Goal: Task Accomplishment & Management: Complete application form

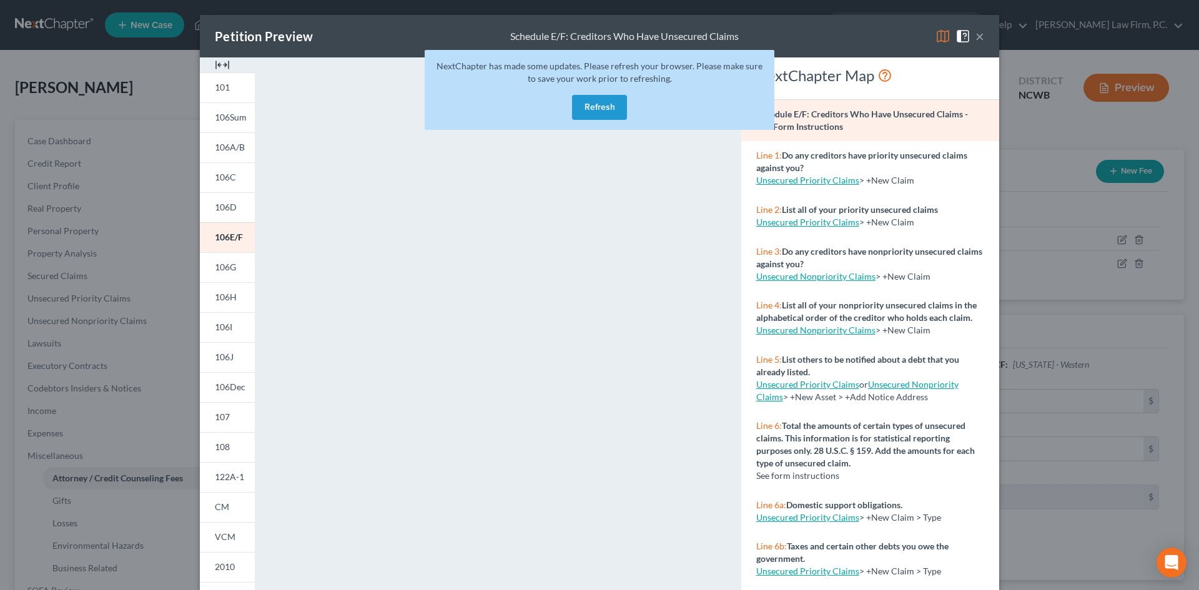
select select "2"
click at [607, 112] on button "Refresh" at bounding box center [599, 107] width 55 height 25
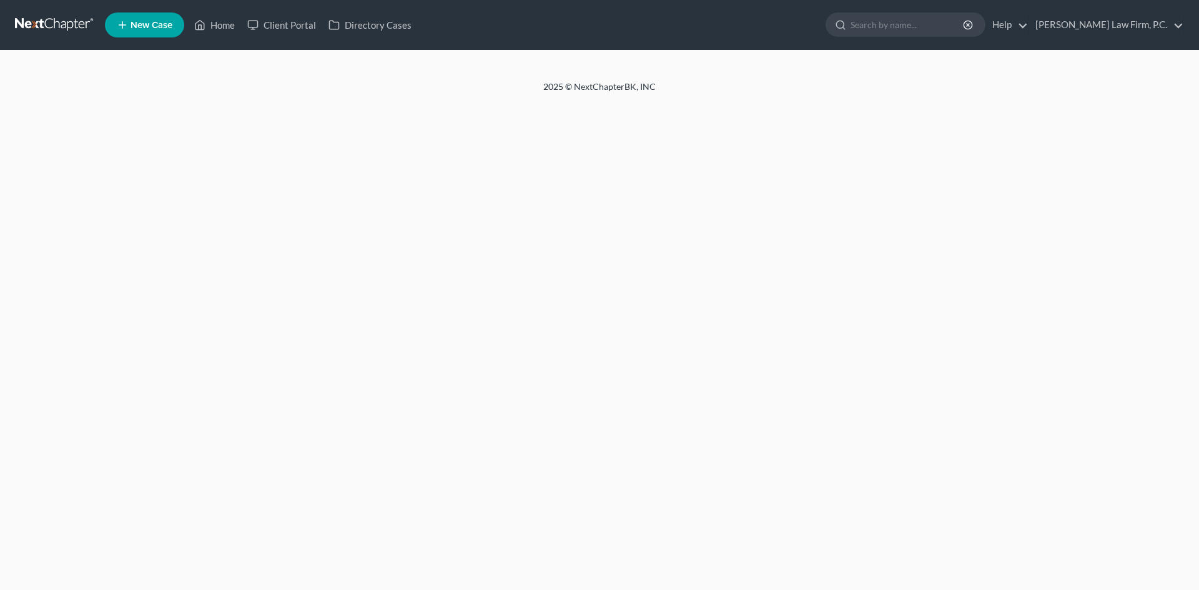
select select "2"
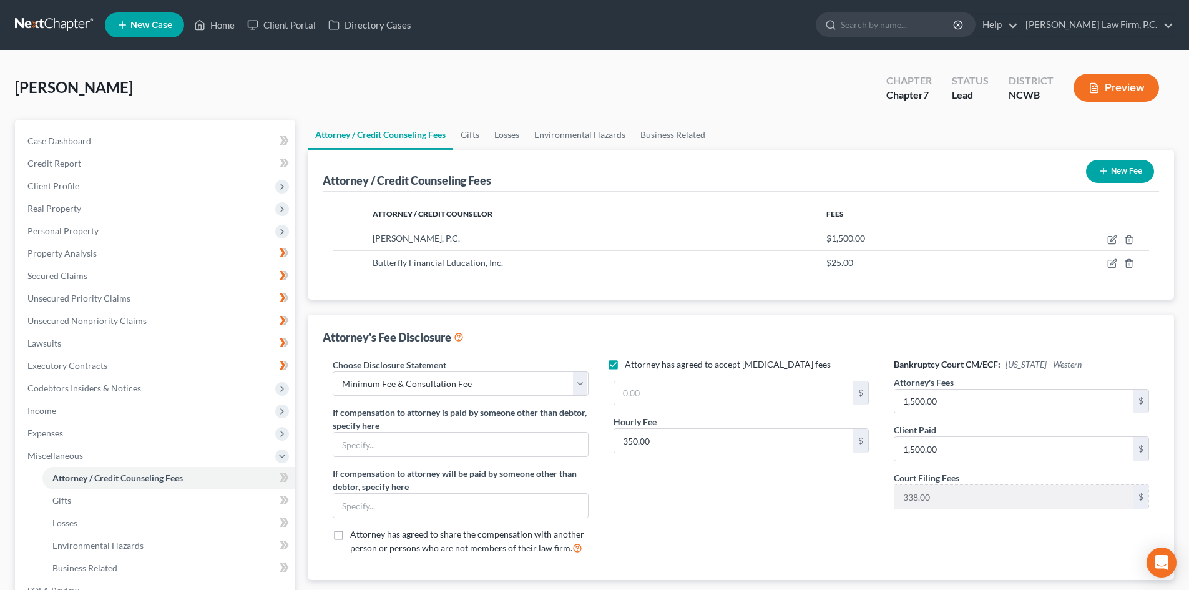
click at [1114, 87] on button "Preview" at bounding box center [1117, 88] width 86 height 28
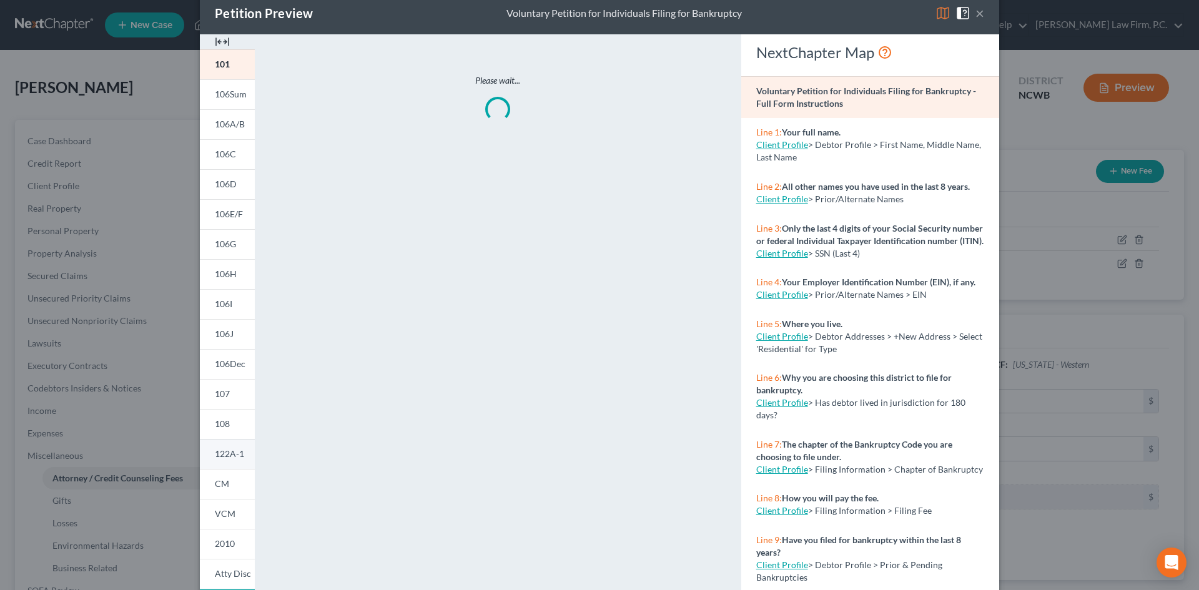
scroll to position [102, 0]
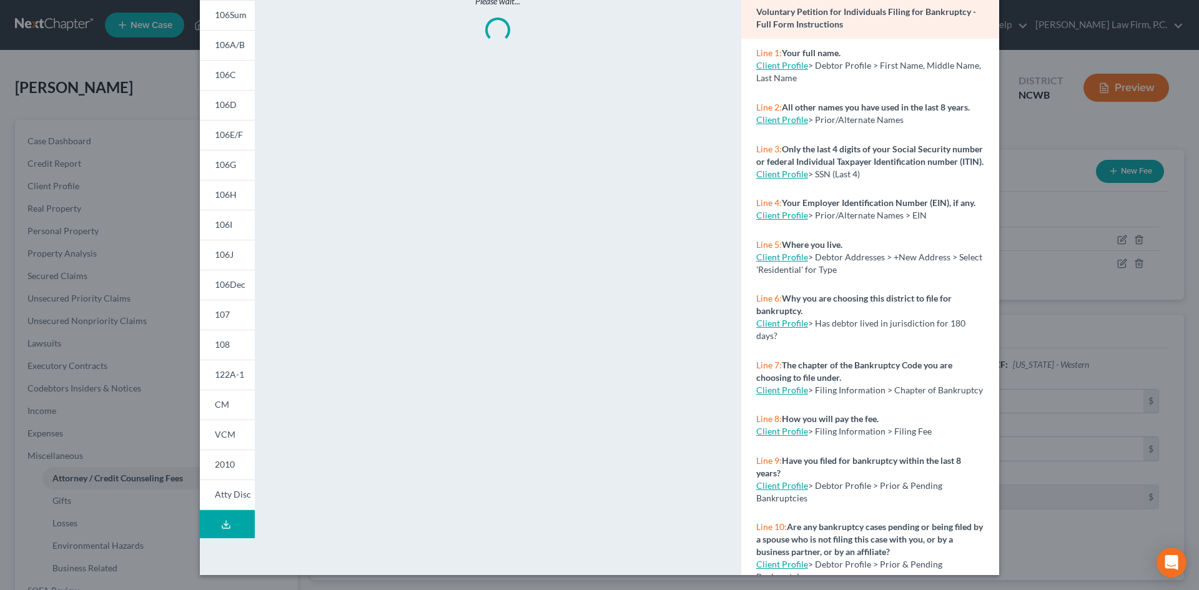
click at [224, 526] on icon at bounding box center [226, 524] width 10 height 10
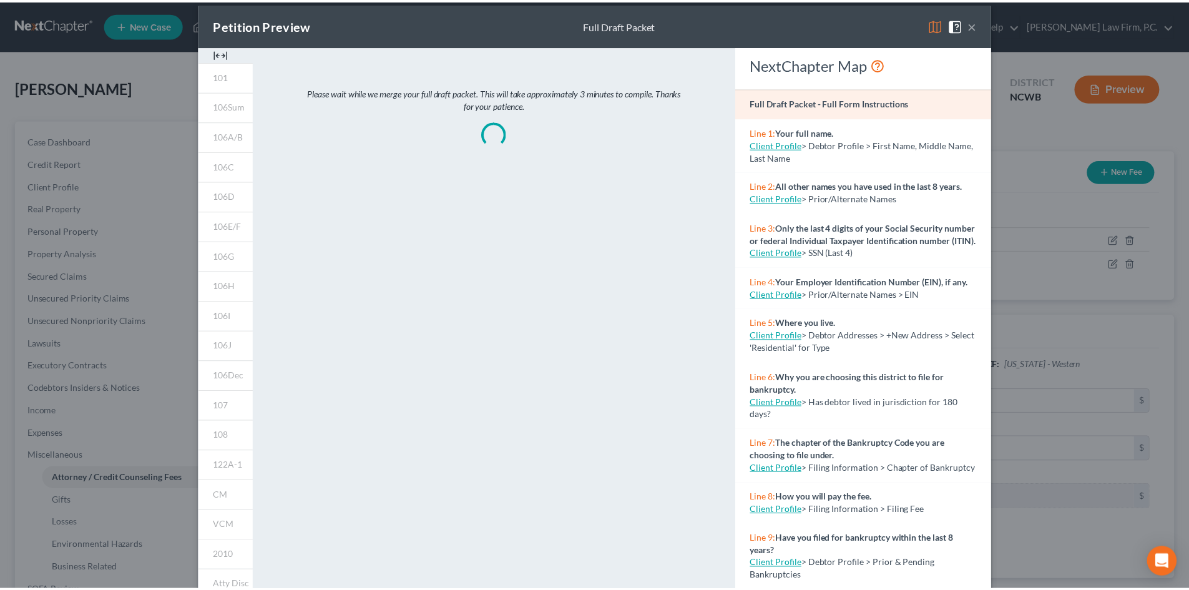
scroll to position [0, 0]
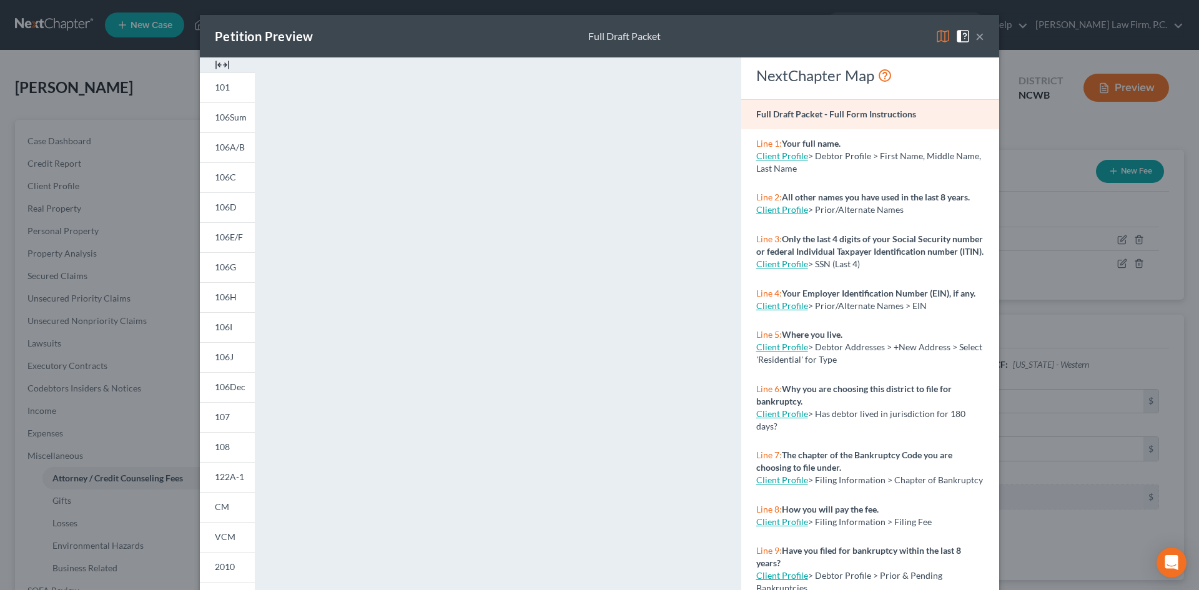
click at [975, 36] on button "×" at bounding box center [979, 36] width 9 height 15
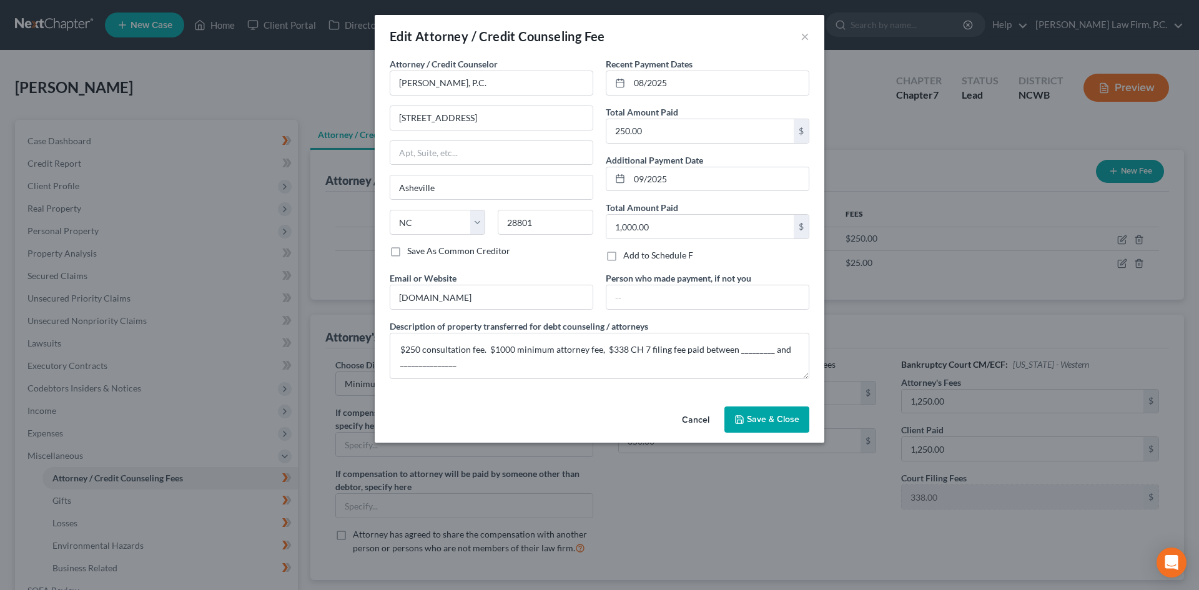
select select "2"
select select "28"
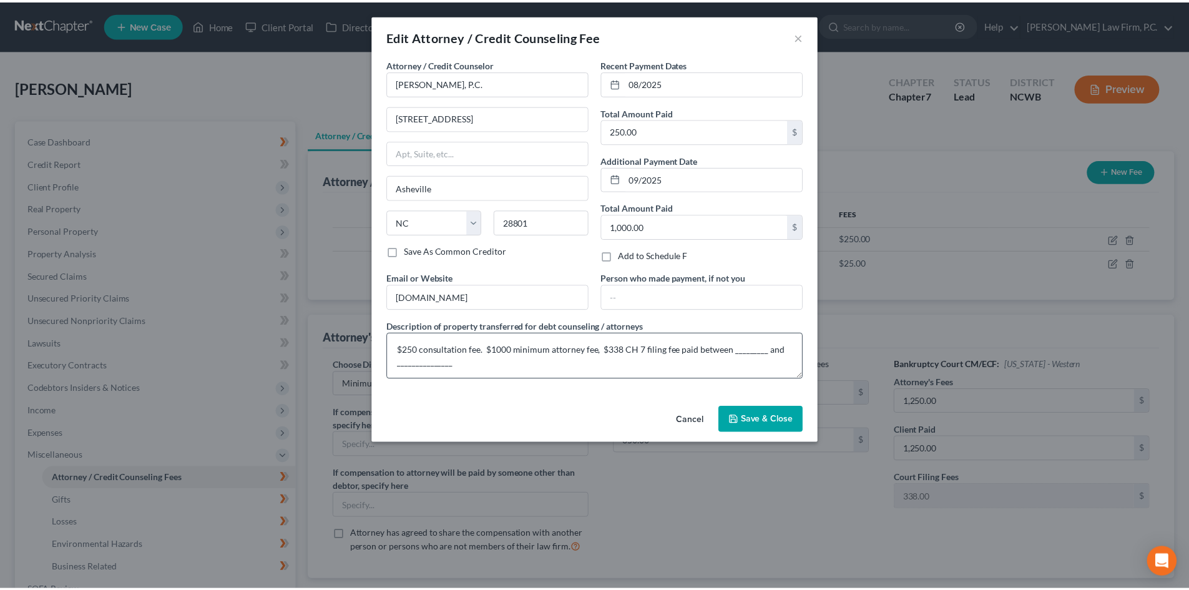
scroll to position [209, 0]
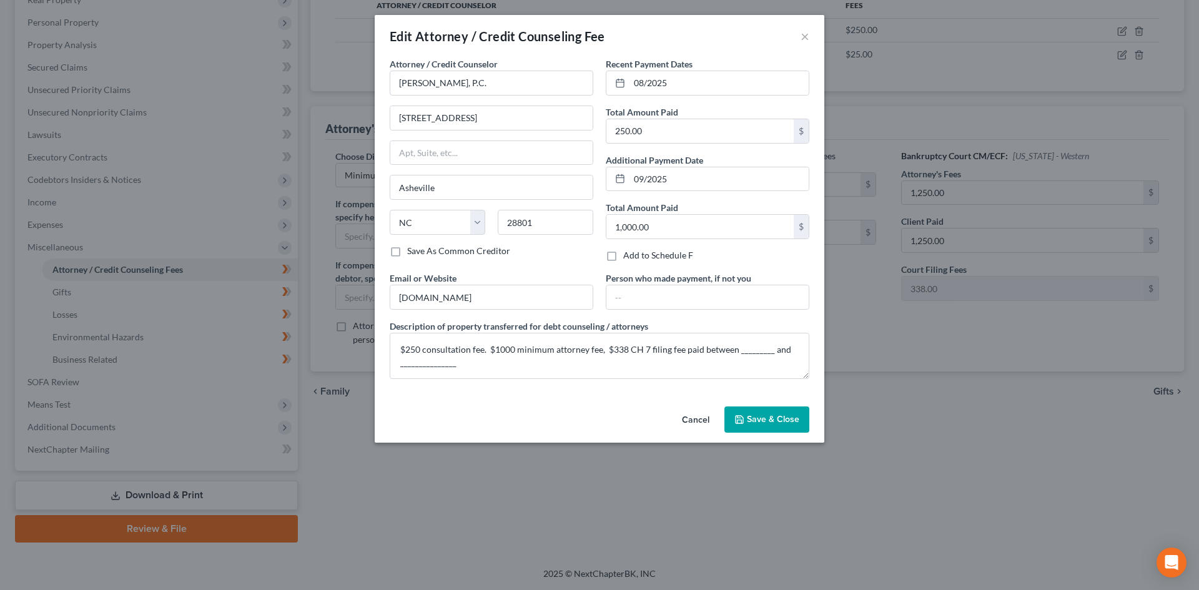
click at [770, 419] on span "Save & Close" at bounding box center [773, 419] width 52 height 11
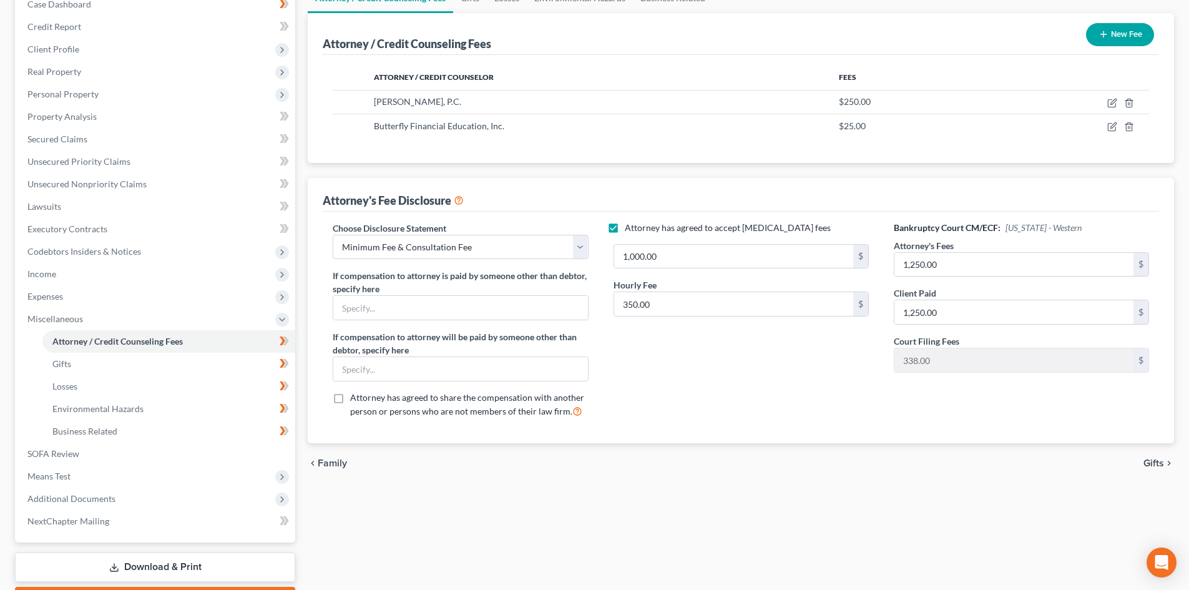
scroll to position [0, 0]
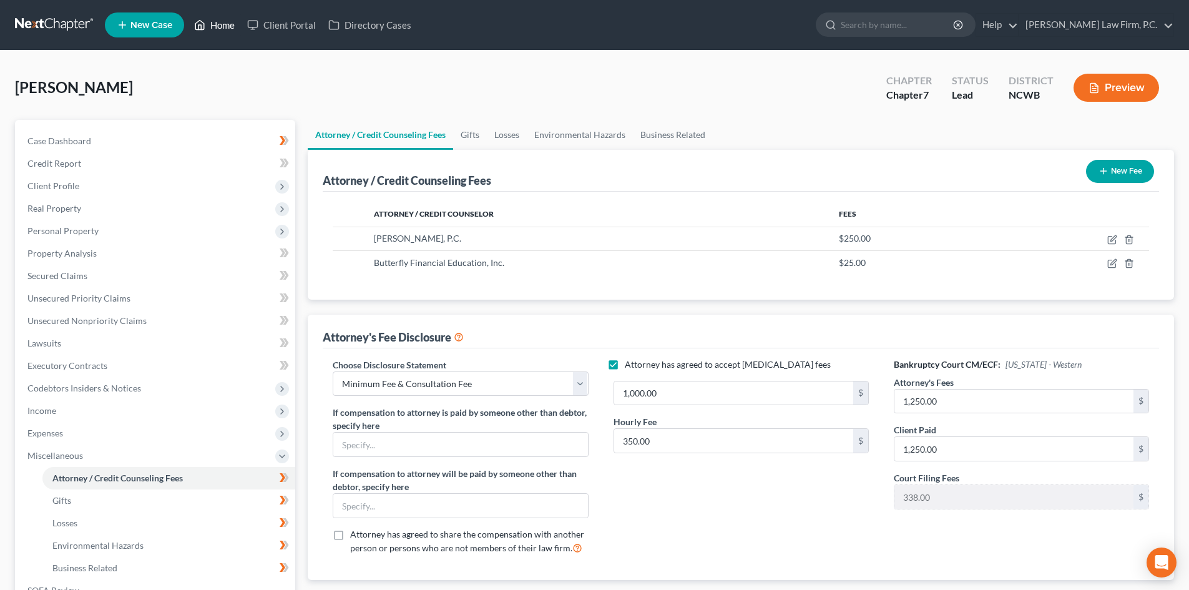
click at [224, 24] on link "Home" at bounding box center [214, 25] width 53 height 22
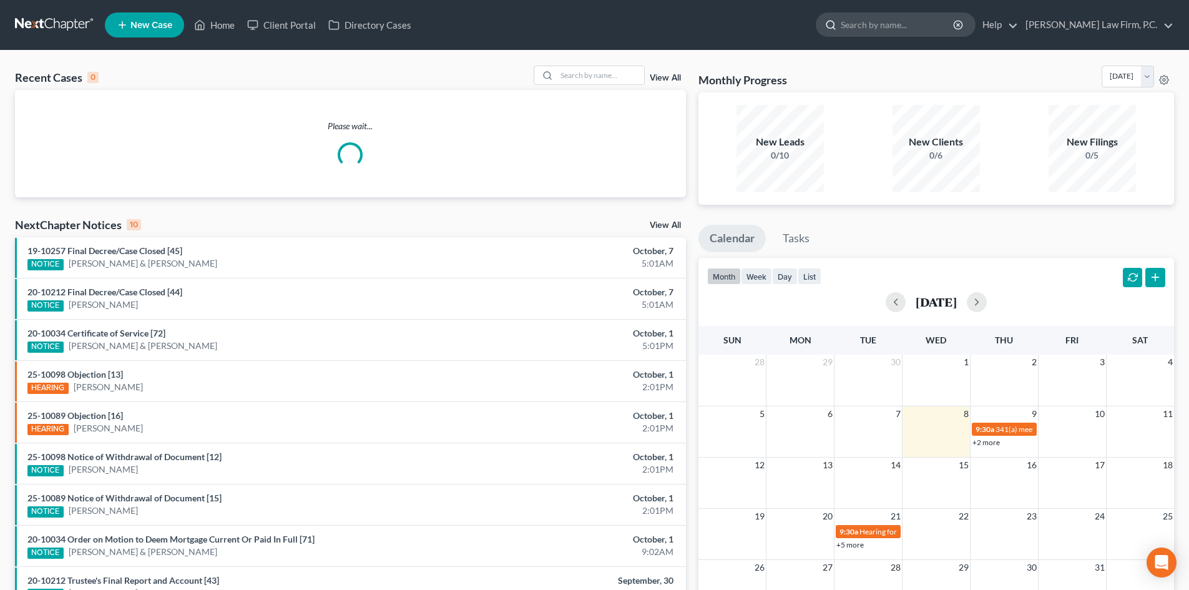
click at [933, 22] on input "search" at bounding box center [898, 24] width 114 height 23
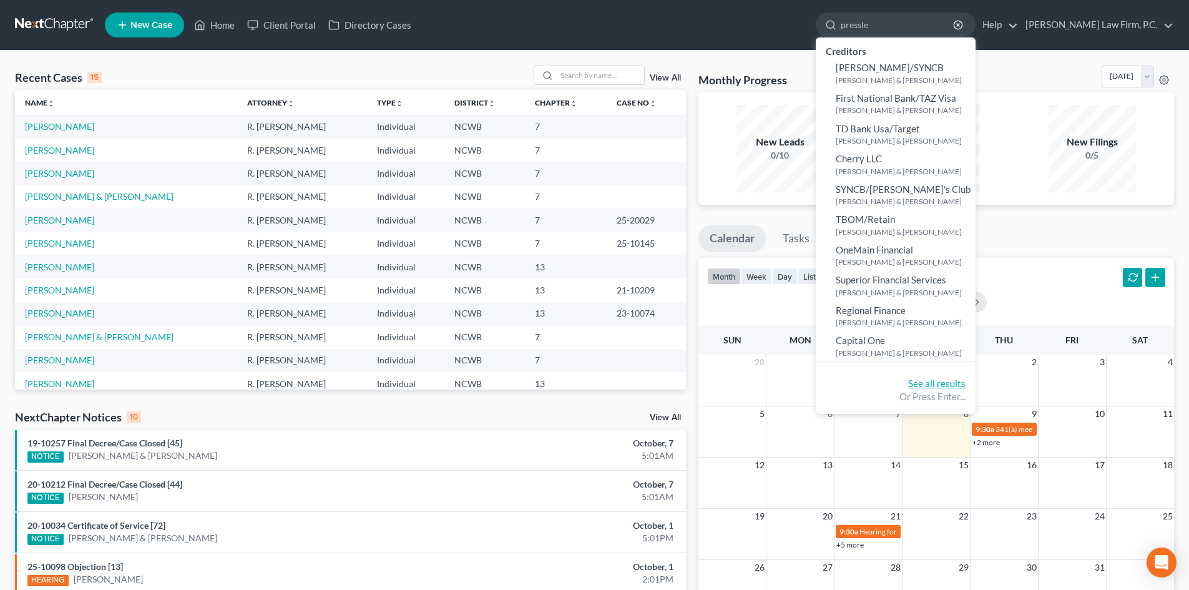
type input "pressle"
click at [966, 385] on link "See all results" at bounding box center [936, 383] width 57 height 11
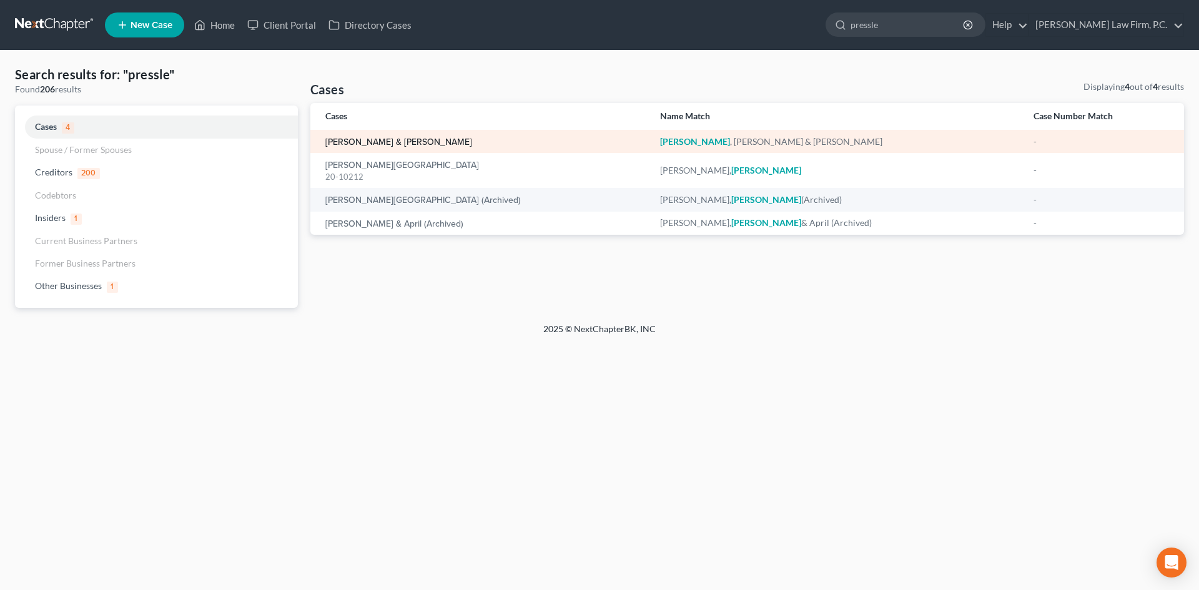
click at [383, 147] on div "Pressley, Ronald & Dorothy" at bounding box center [482, 141] width 315 height 12
click at [385, 144] on link "Pressley, Ronald & Dorothy" at bounding box center [398, 142] width 147 height 9
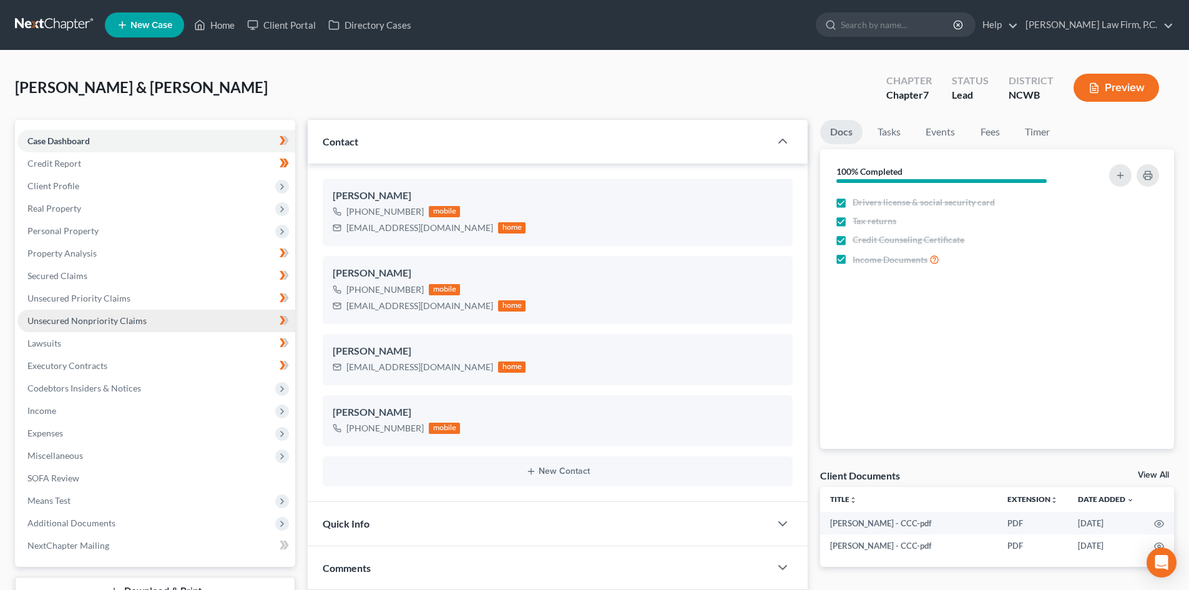
click at [107, 316] on span "Unsecured Nonpriority Claims" at bounding box center [86, 320] width 119 height 11
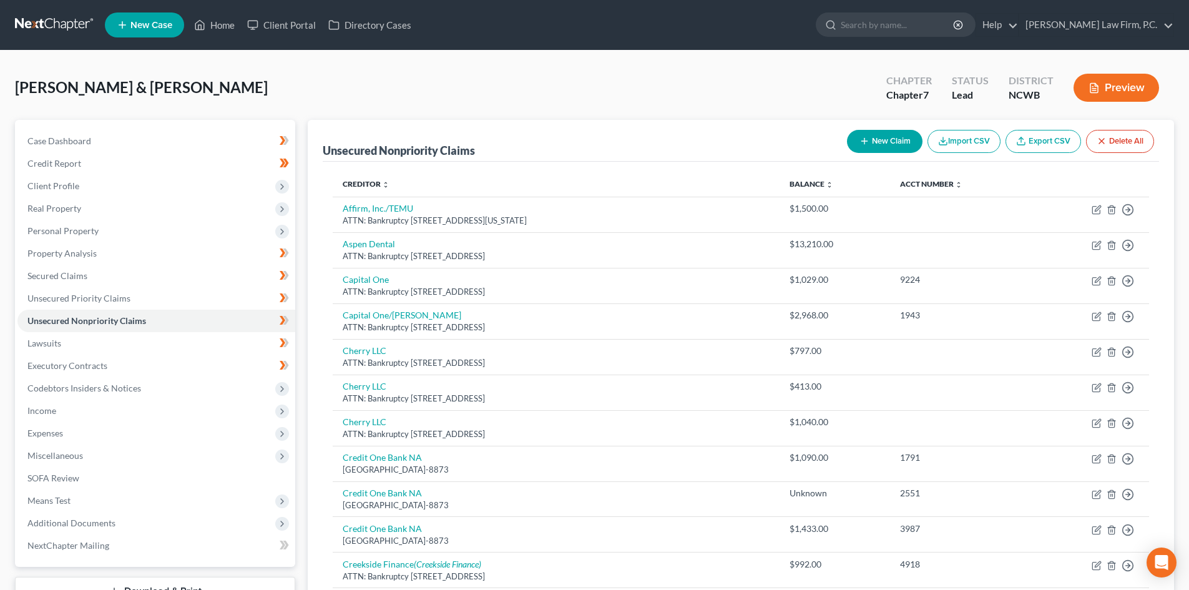
click at [883, 140] on button "New Claim" at bounding box center [885, 141] width 76 height 23
select select "2"
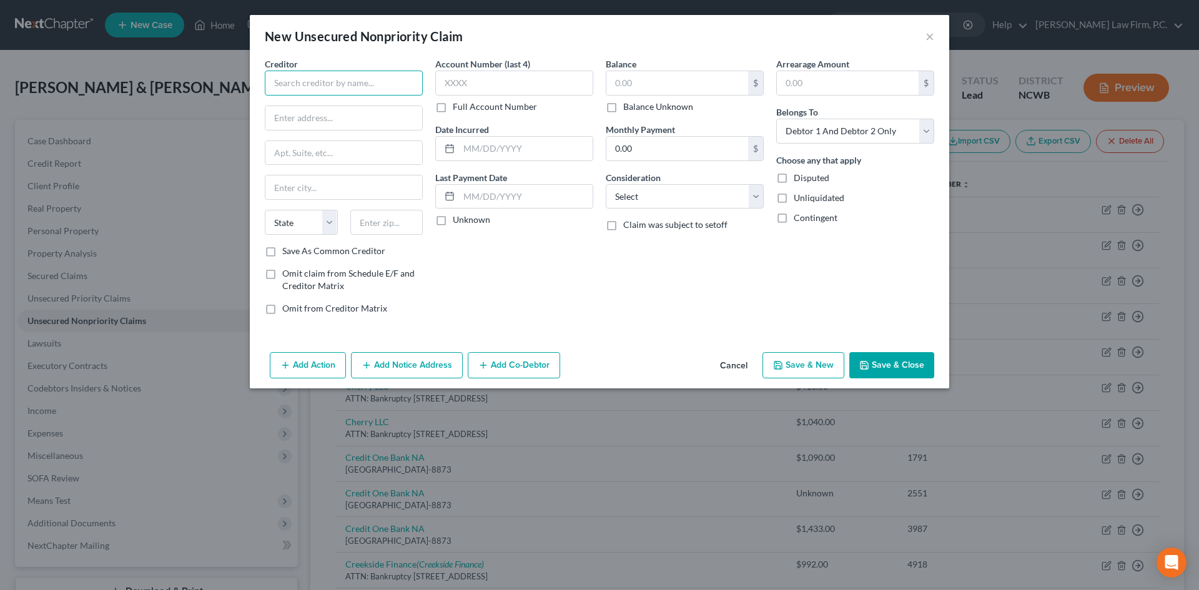
click at [331, 81] on input "text" at bounding box center [344, 83] width 158 height 25
type input "Credit One"
click at [854, 132] on select "Select Debtor 1 Only Debtor 2 Only Debtor 1 And Debtor 2 Only At Least One Of T…" at bounding box center [855, 131] width 158 height 25
click at [514, 84] on input "text" at bounding box center [514, 83] width 158 height 25
type input "8571"
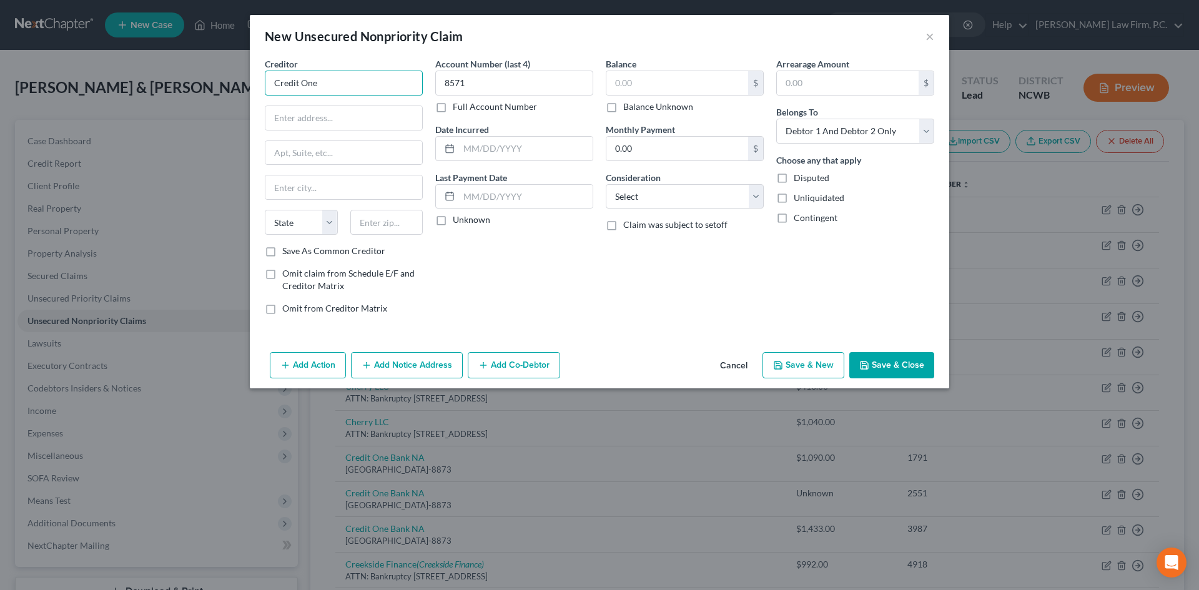
click at [361, 84] on input "Credit One" at bounding box center [344, 83] width 158 height 25
click at [340, 107] on div "Credit One Bank NA" at bounding box center [340, 105] width 130 height 12
type input "Credit One Bank NA"
type input "PO Box 98873"
type input "Las Vegas"
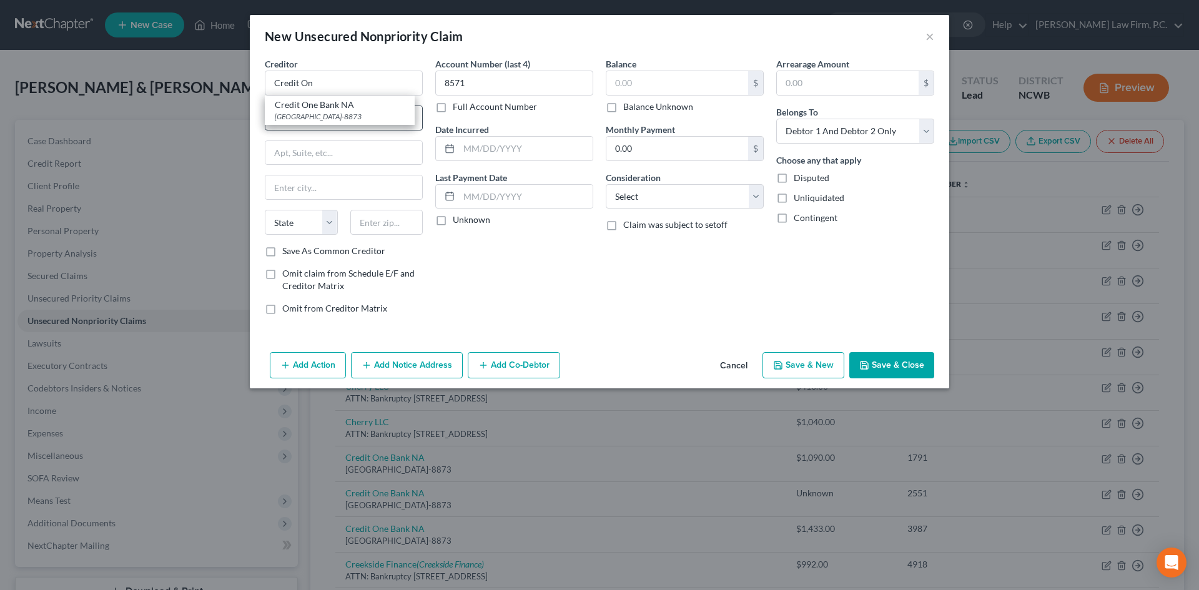
select select "31"
type input "89193-8873"
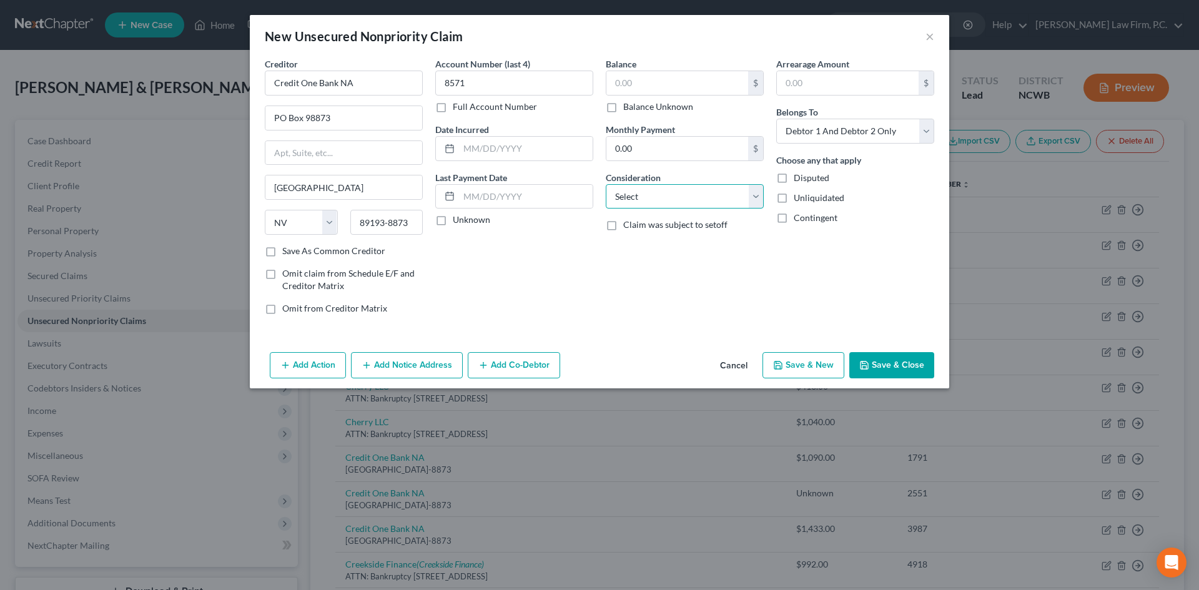
click at [638, 198] on select "Select Cable / Satellite Services Collection Agency Credit Card Debt Debt Couns…" at bounding box center [685, 196] width 158 height 25
select select "2"
click at [606, 184] on select "Select Cable / Satellite Services Collection Agency Credit Card Debt Debt Couns…" at bounding box center [685, 196] width 158 height 25
click at [632, 107] on label "Balance Unknown" at bounding box center [658, 107] width 70 height 12
click at [632, 107] on input "Balance Unknown" at bounding box center [632, 105] width 8 height 8
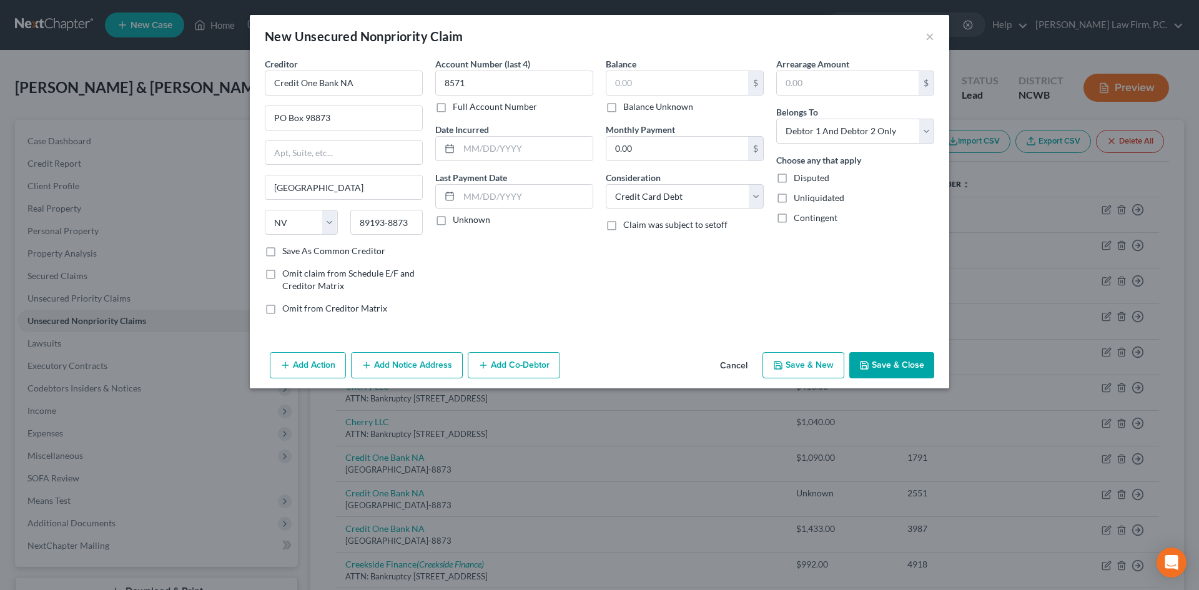
checkbox input "true"
type input "0.00"
click at [867, 135] on select "Select Debtor 1 Only Debtor 2 Only Debtor 1 And Debtor 2 Only At Least One Of T…" at bounding box center [855, 131] width 158 height 25
select select "1"
click at [776, 119] on select "Select Debtor 1 Only Debtor 2 Only Debtor 1 And Debtor 2 Only At Least One Of T…" at bounding box center [855, 131] width 158 height 25
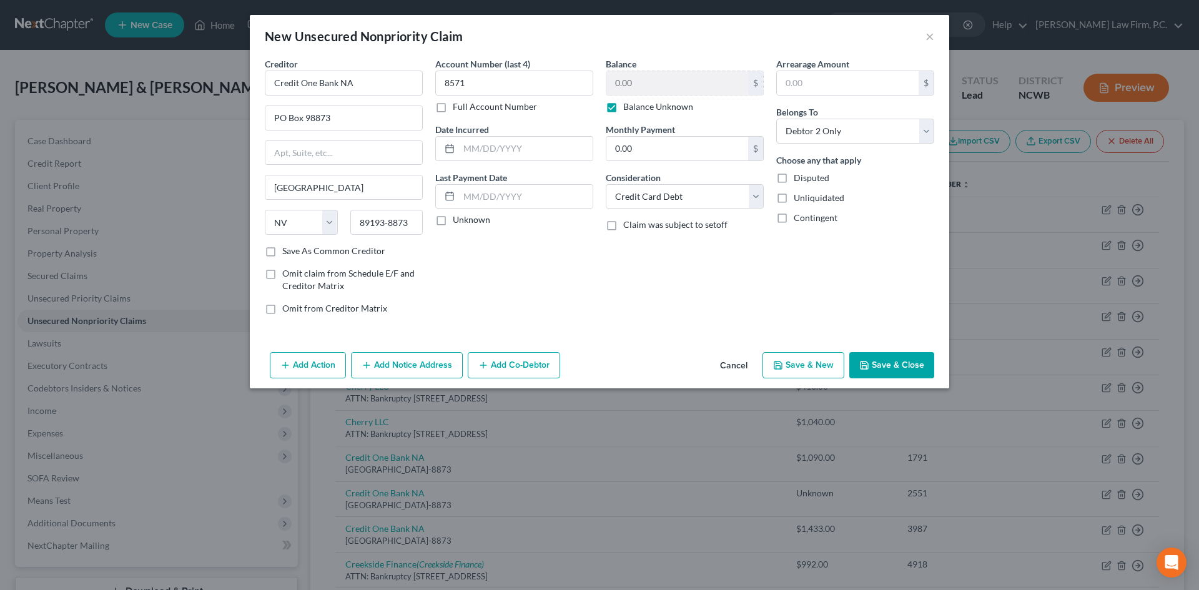
click at [876, 372] on button "Save & Close" at bounding box center [891, 365] width 85 height 26
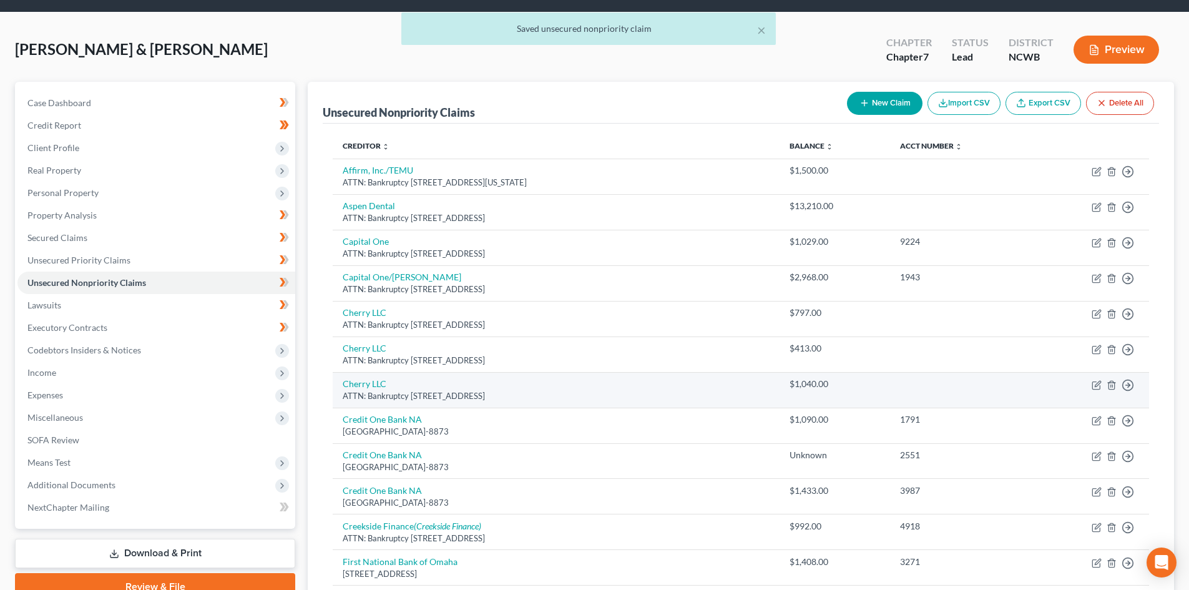
scroll to position [125, 0]
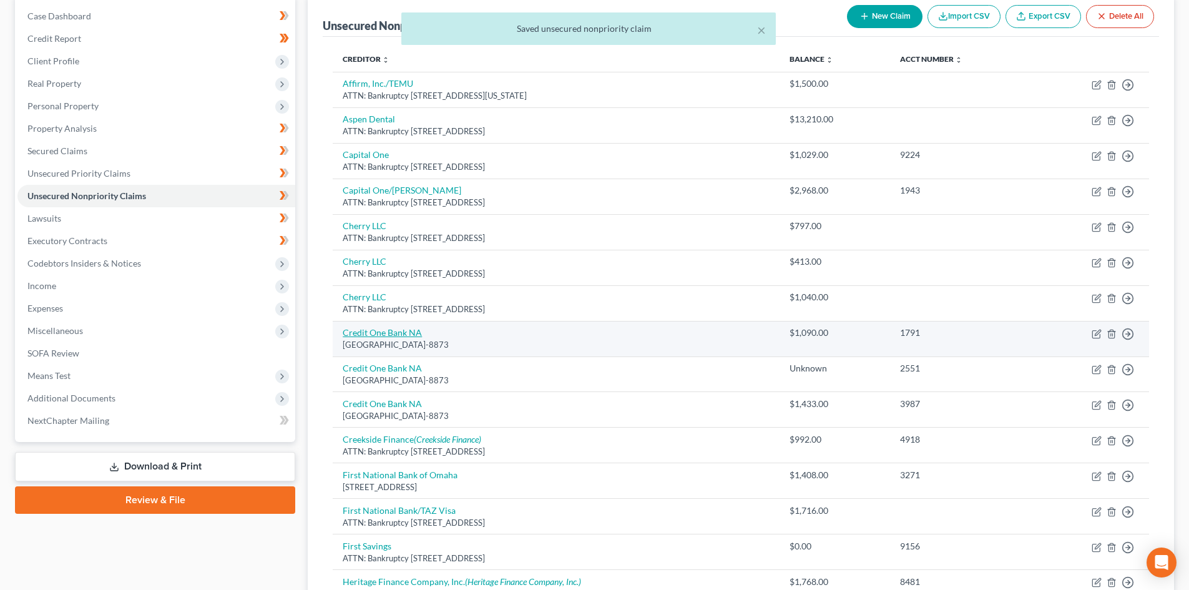
click at [406, 335] on link "Credit One Bank NA" at bounding box center [382, 332] width 79 height 11
select select "31"
select select "2"
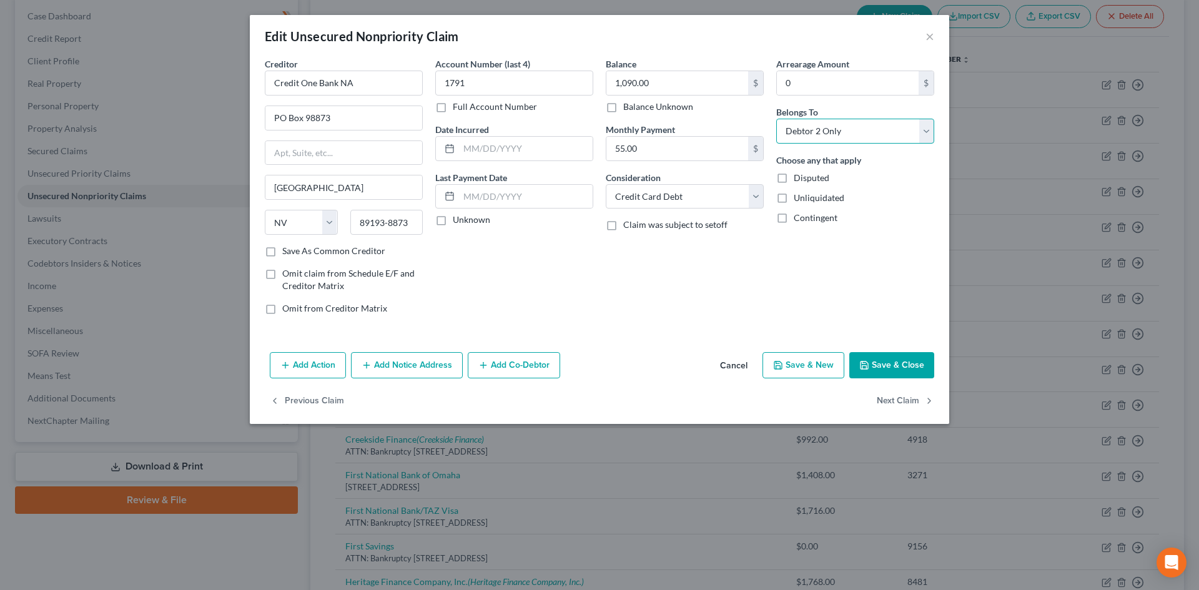
click at [808, 141] on select "Select Debtor 1 Only Debtor 2 Only Debtor 1 And Debtor 2 Only At Least One Of T…" at bounding box center [855, 131] width 158 height 25
select select "0"
click at [776, 119] on select "Select Debtor 1 Only Debtor 2 Only Debtor 1 And Debtor 2 Only At Least One Of T…" at bounding box center [855, 131] width 158 height 25
click at [902, 369] on button "Save & Close" at bounding box center [891, 365] width 85 height 26
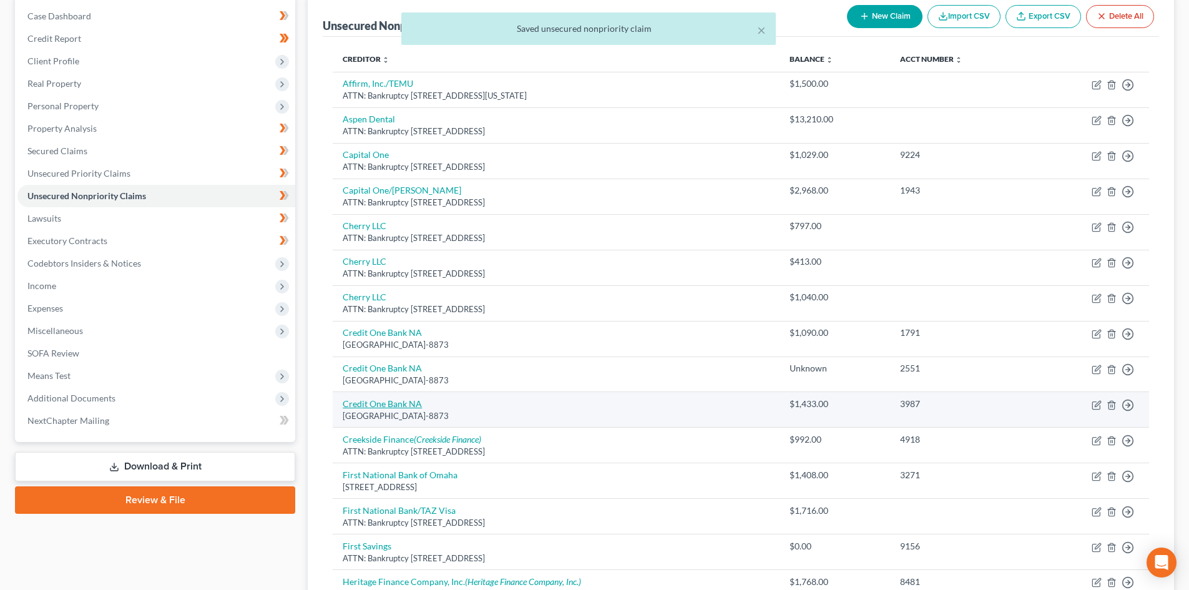
click at [402, 409] on link "Credit One Bank NA" at bounding box center [382, 403] width 79 height 11
select select "31"
select select "2"
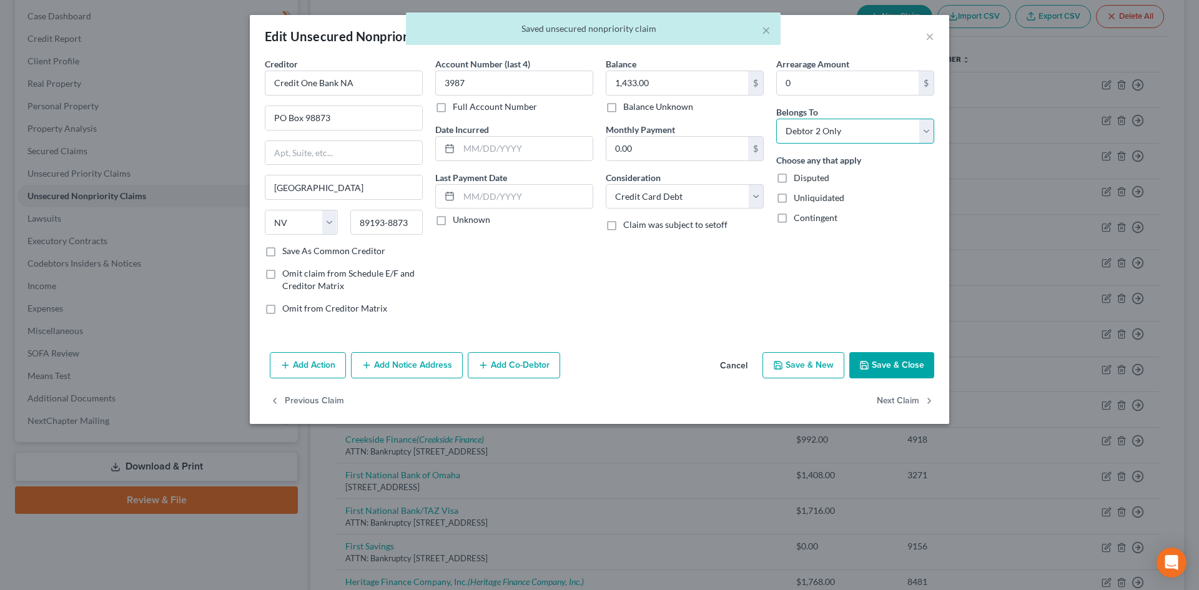
click at [826, 127] on select "Select Debtor 1 Only Debtor 2 Only Debtor 1 And Debtor 2 Only At Least One Of T…" at bounding box center [855, 131] width 158 height 25
select select "0"
click at [776, 119] on select "Select Debtor 1 Only Debtor 2 Only Debtor 1 And Debtor 2 Only At Least One Of T…" at bounding box center [855, 131] width 158 height 25
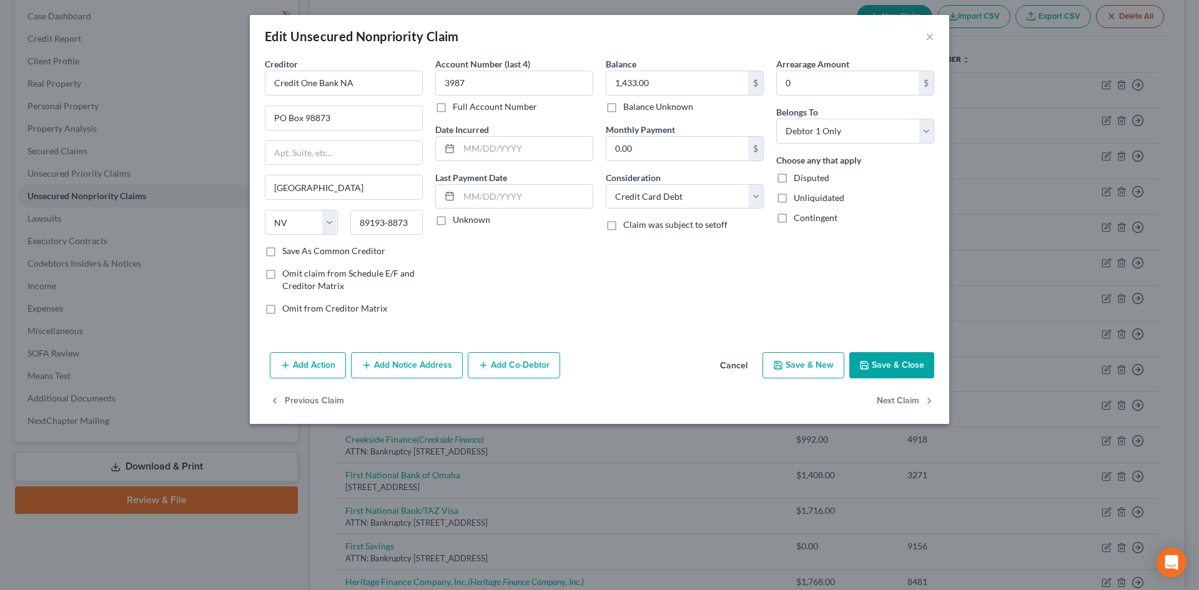
click at [902, 370] on button "Save & Close" at bounding box center [891, 365] width 85 height 26
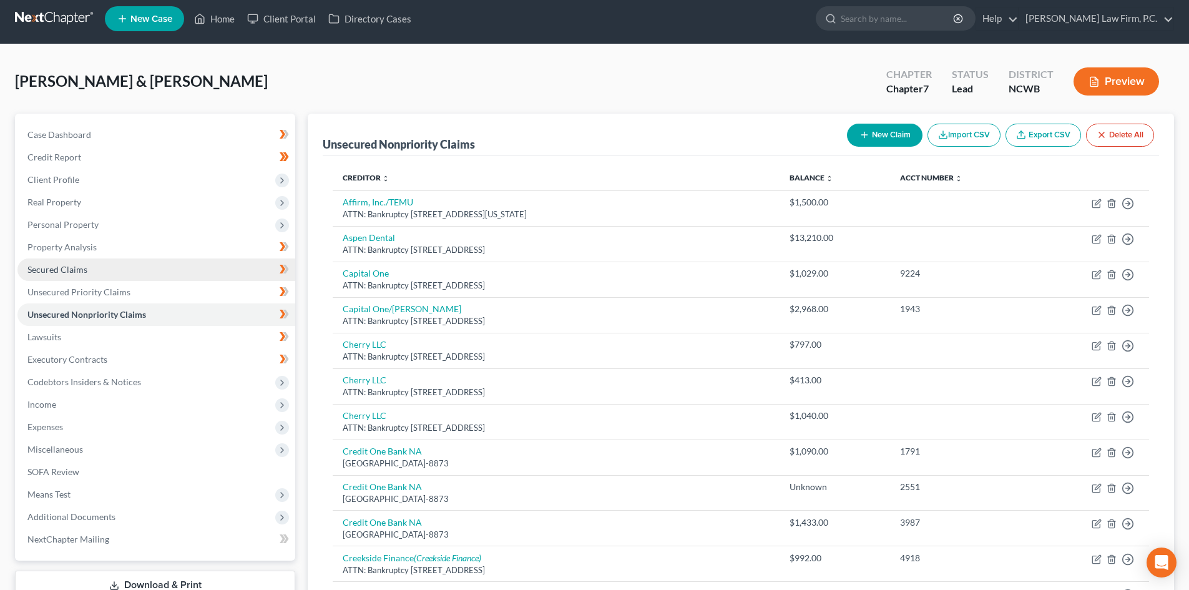
scroll to position [0, 0]
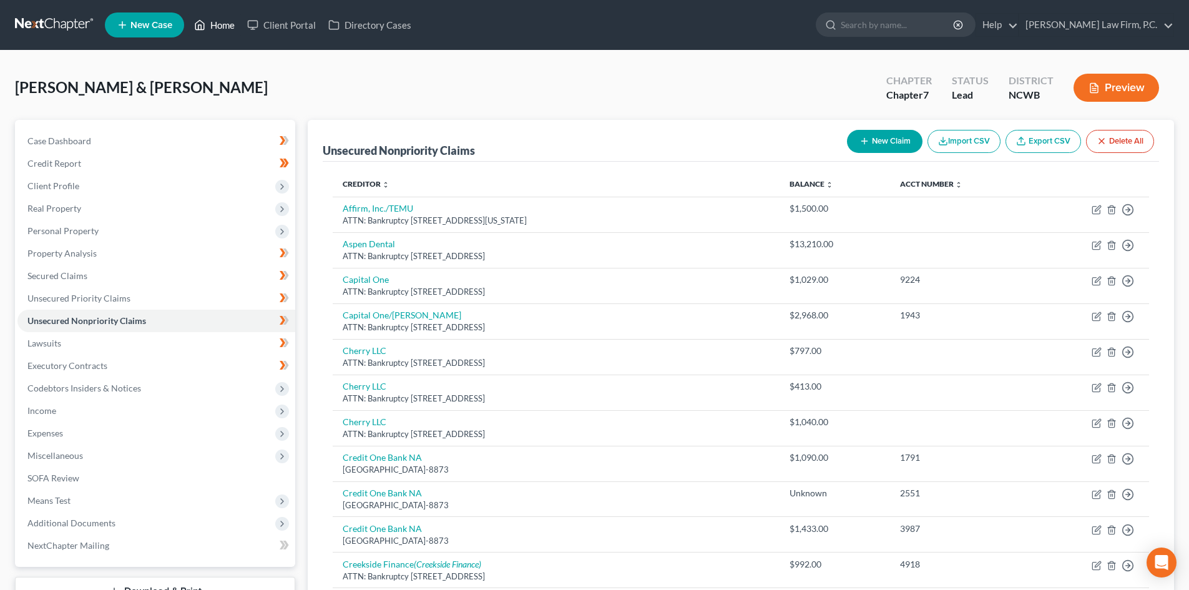
click at [220, 19] on link "Home" at bounding box center [214, 25] width 53 height 22
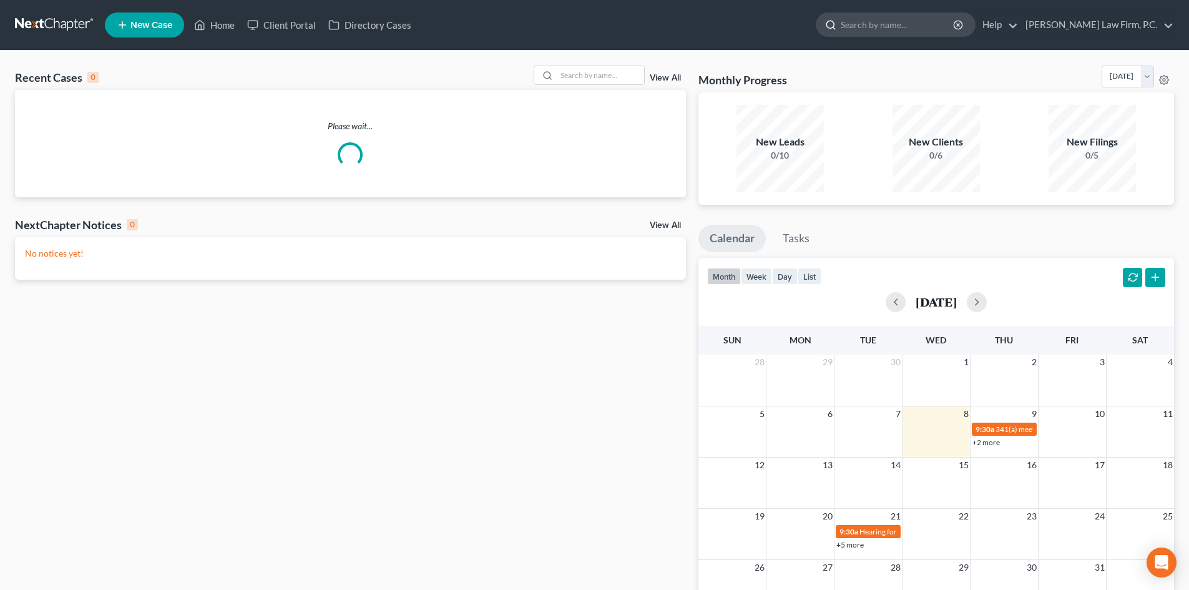
click at [923, 33] on input "search" at bounding box center [898, 24] width 114 height 23
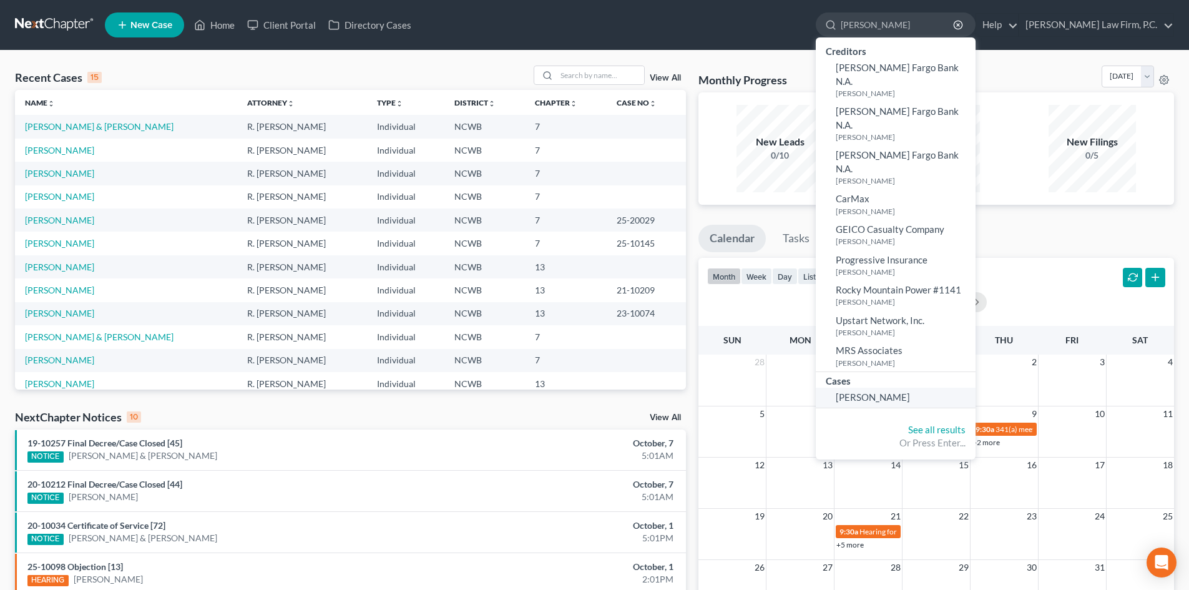
type input "wessling"
click at [910, 391] on span "Wessling, Benjamin" at bounding box center [873, 396] width 74 height 11
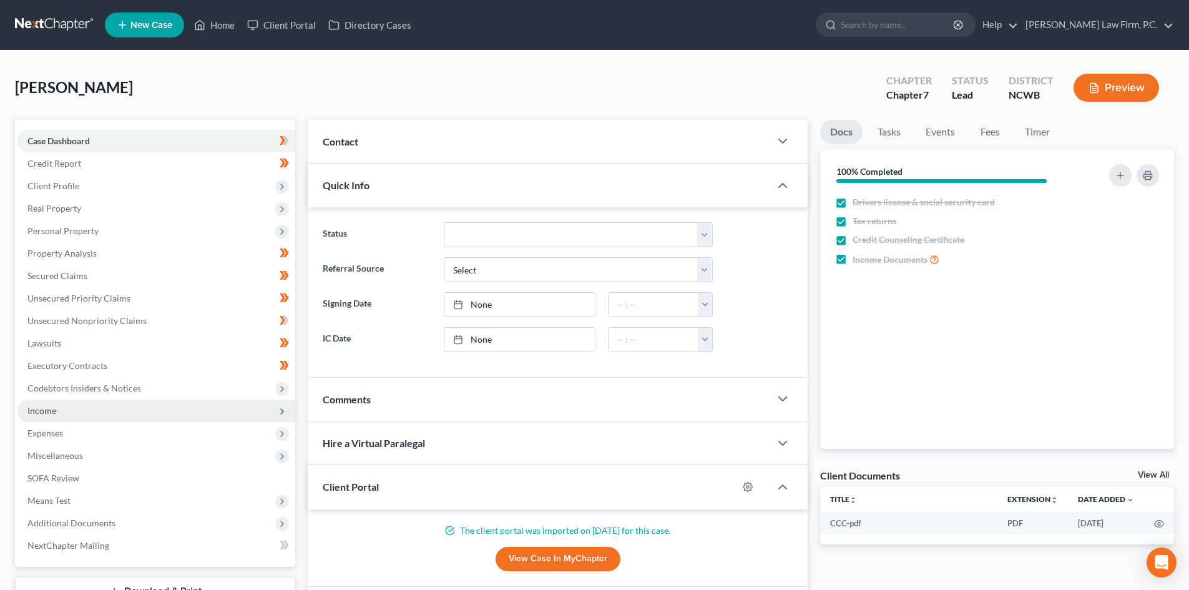
click at [97, 406] on span "Income" at bounding box center [156, 411] width 278 height 22
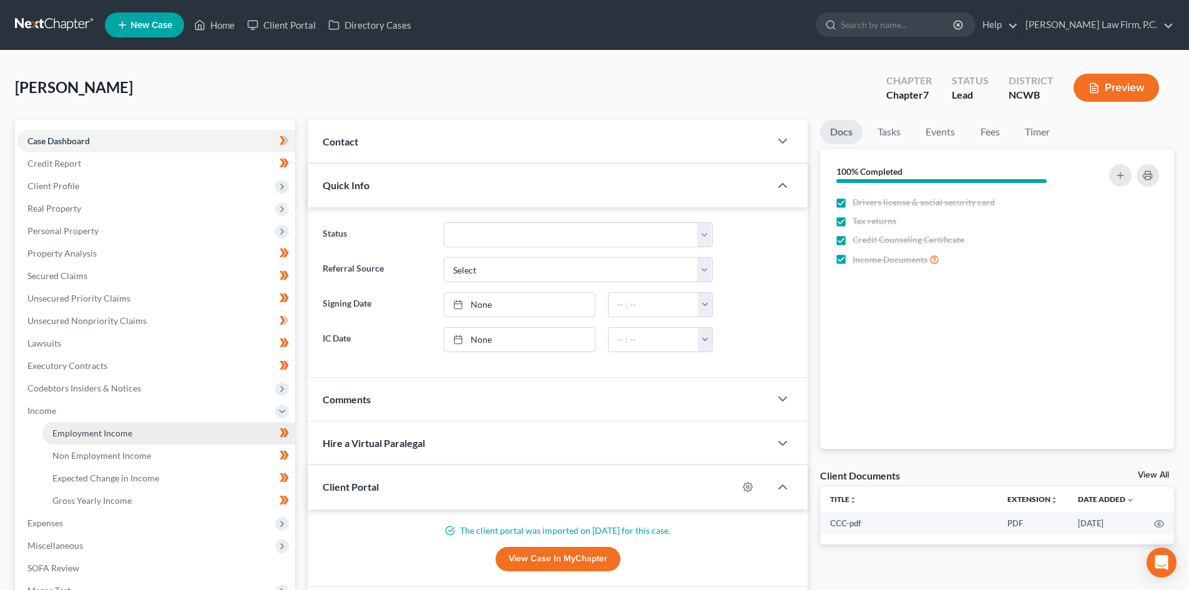
click at [125, 435] on span "Employment Income" at bounding box center [92, 433] width 80 height 11
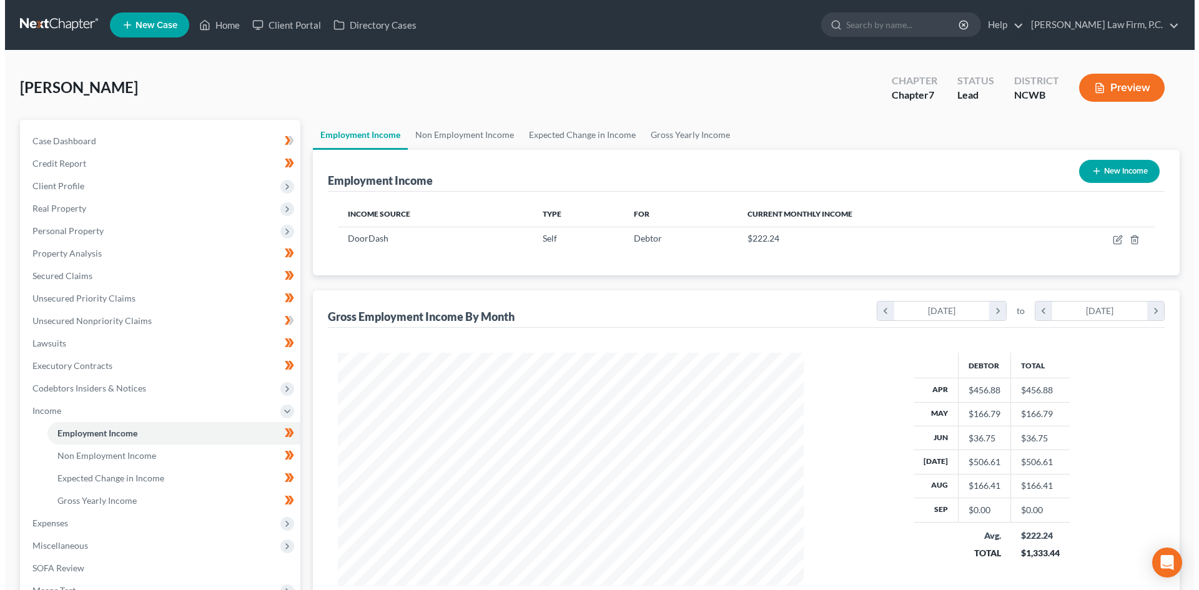
scroll to position [233, 491]
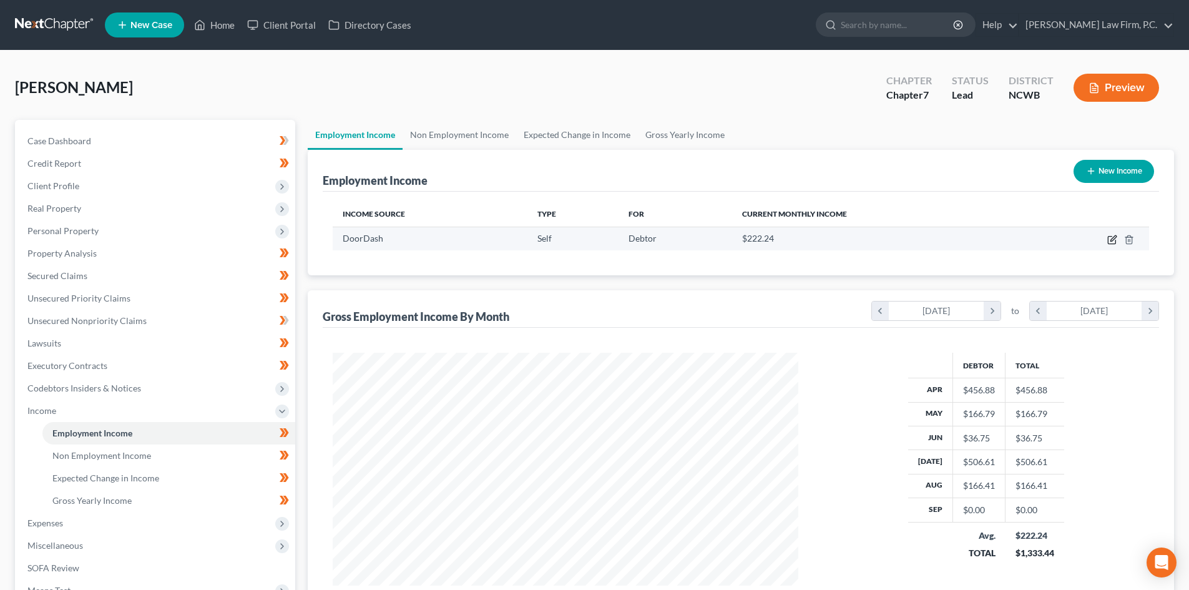
click at [1109, 239] on icon "button" at bounding box center [1113, 240] width 10 height 10
select select "1"
select select "3"
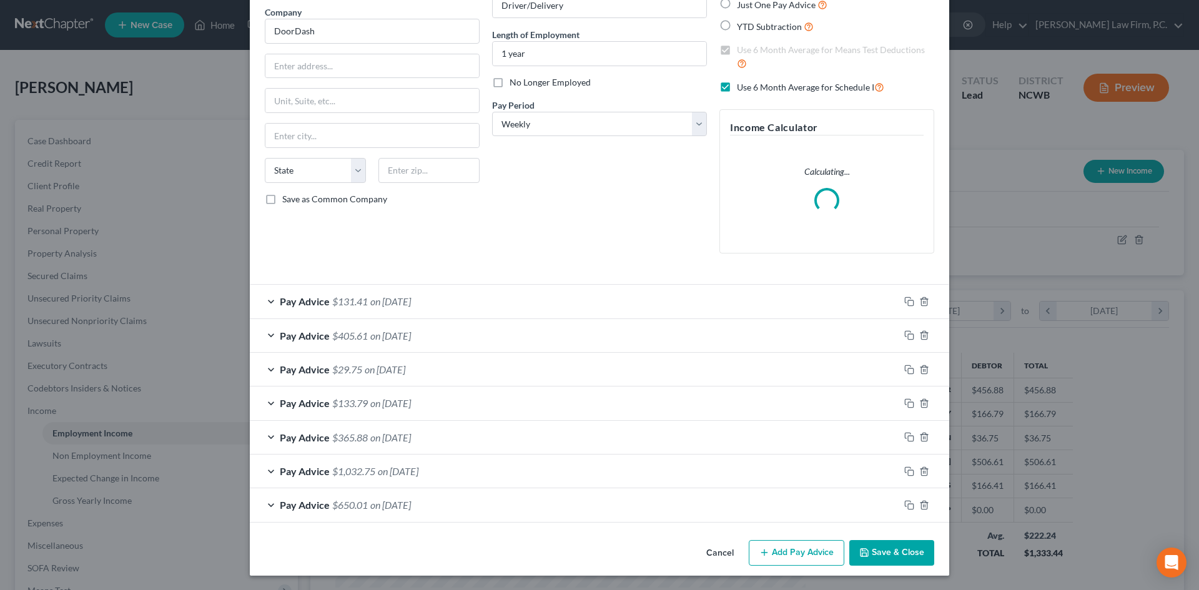
scroll to position [101, 0]
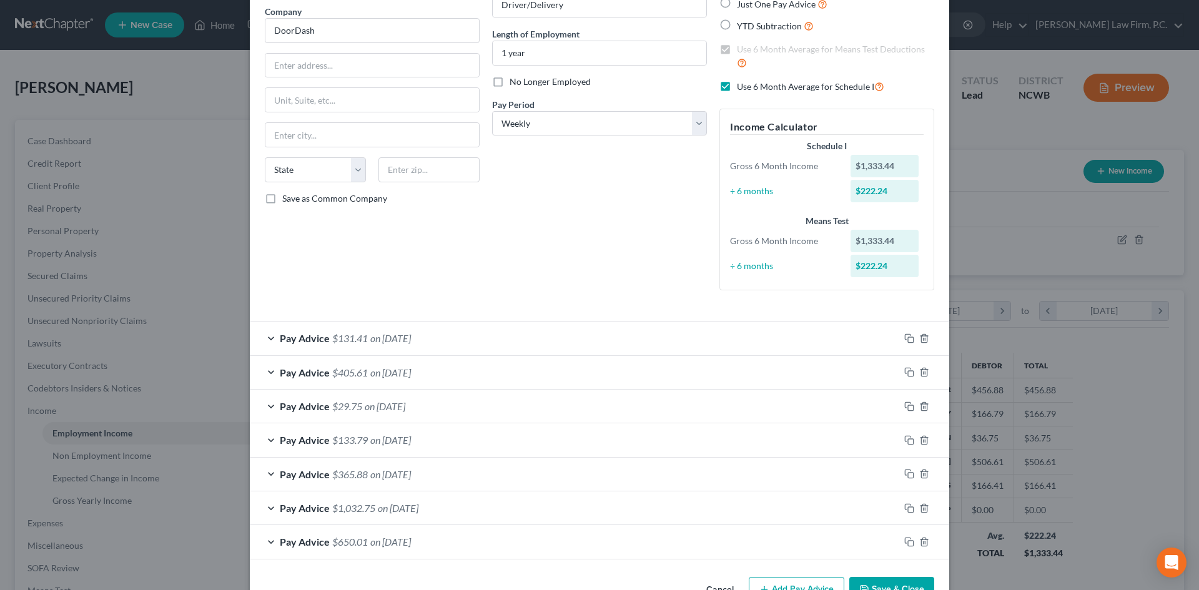
click at [258, 330] on div "Pay Advice $131.41 on 08/31/2025" at bounding box center [574, 338] width 649 height 33
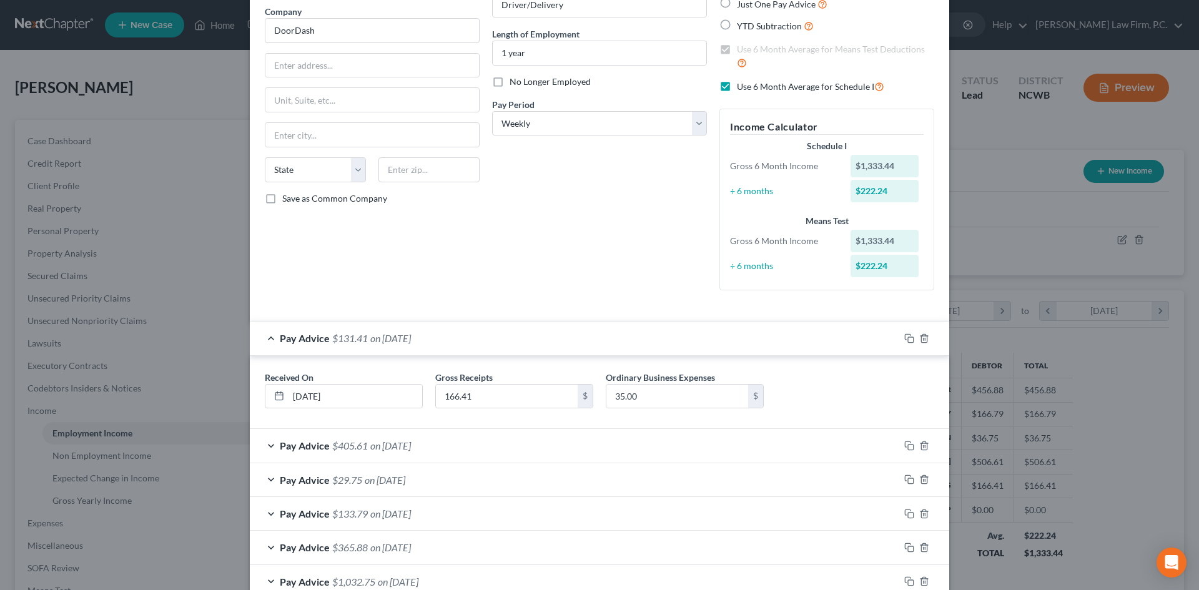
click at [259, 332] on div "Pay Advice $131.41 on 08/31/2025" at bounding box center [574, 338] width 649 height 33
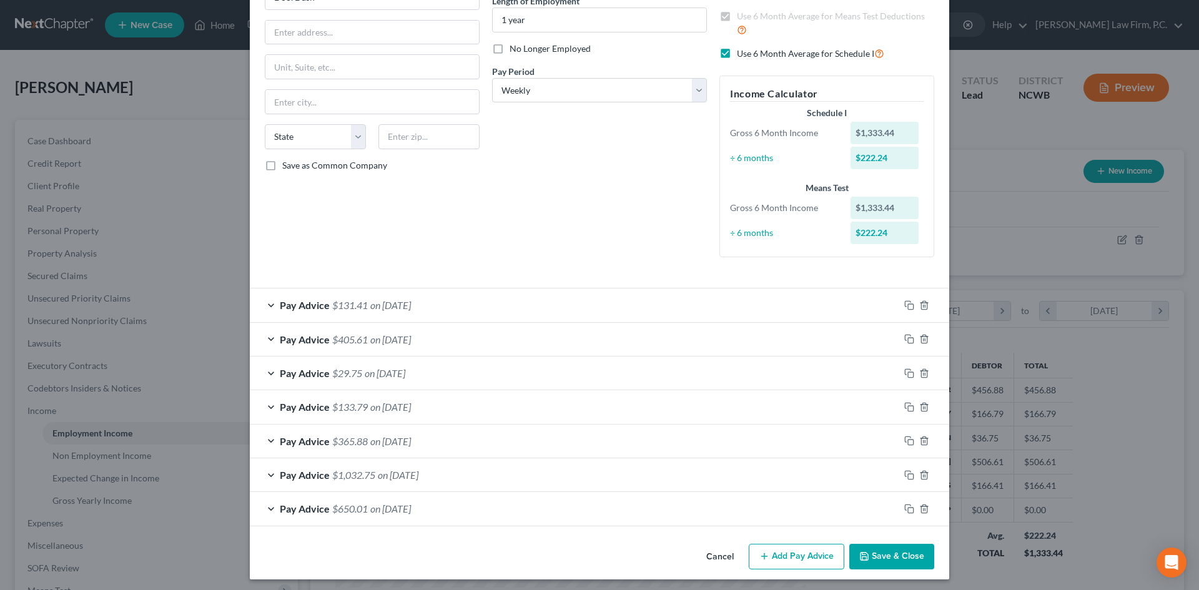
scroll to position [138, 0]
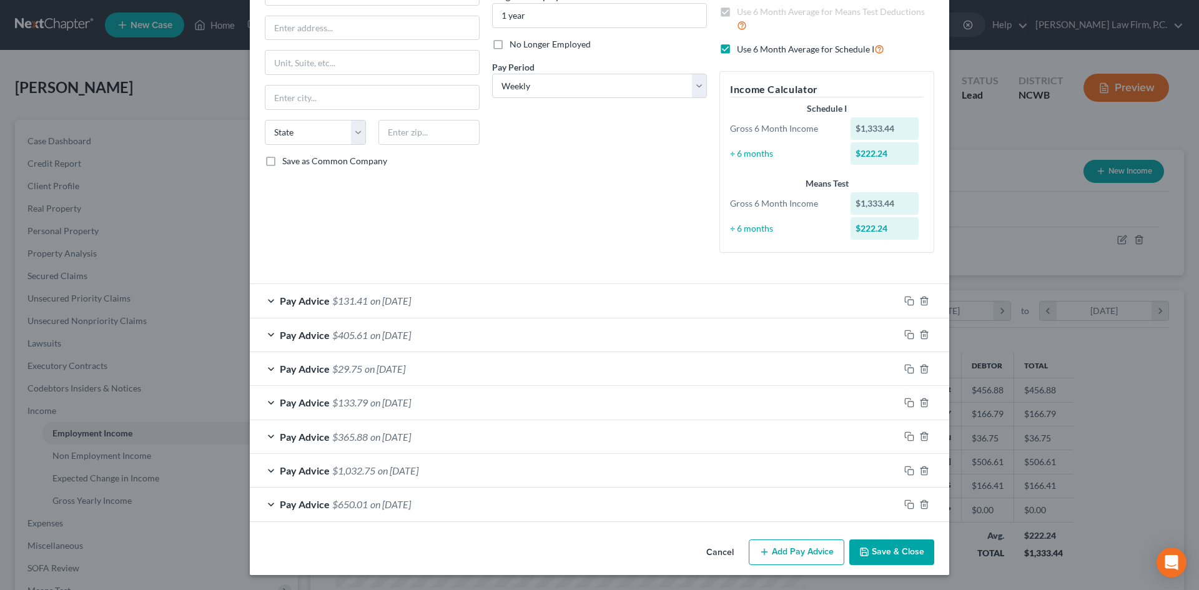
click at [802, 557] on button "Add Pay Advice" at bounding box center [797, 552] width 96 height 26
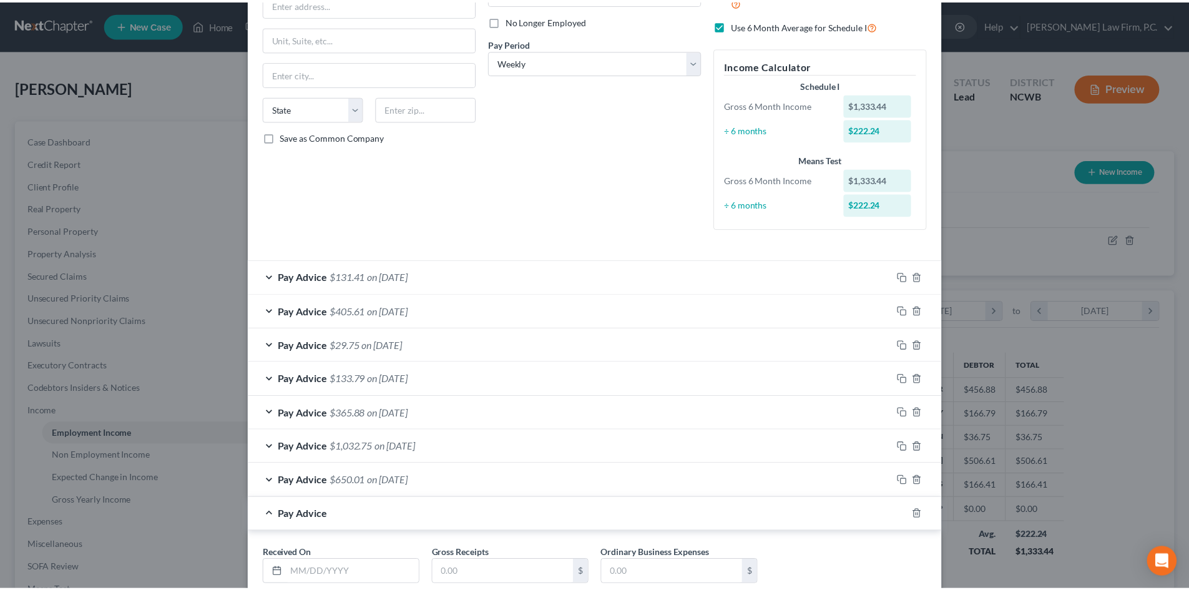
scroll to position [245, 0]
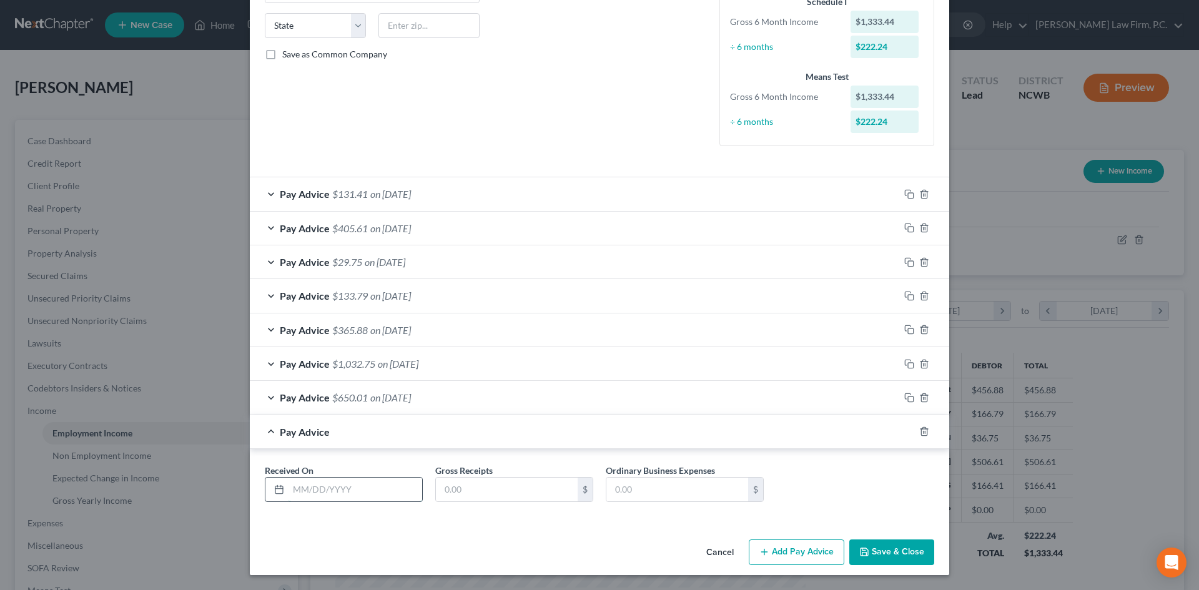
click at [348, 491] on input "text" at bounding box center [355, 490] width 134 height 24
click at [466, 491] on input "text" at bounding box center [507, 490] width 142 height 24
click at [385, 488] on input "09/30/" at bounding box center [355, 490] width 134 height 24
type input "09/30/2025"
click at [483, 499] on input "text" at bounding box center [507, 490] width 142 height 24
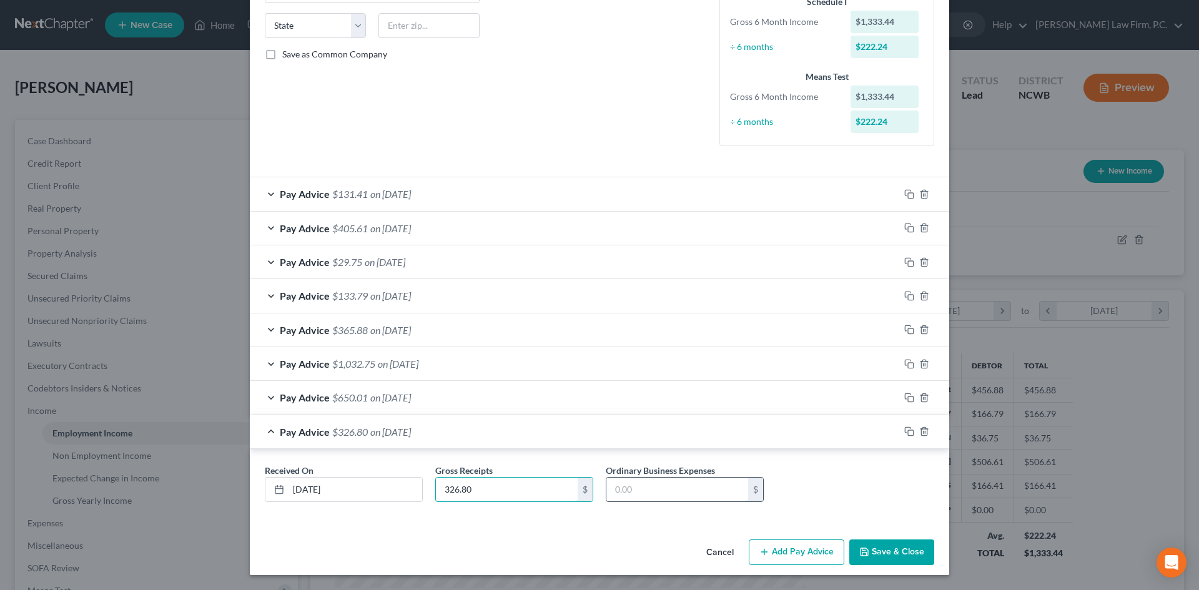
type input "326.80"
click at [677, 489] on input "text" at bounding box center [677, 490] width 142 height 24
type input "60"
click at [868, 551] on button "Save & Close" at bounding box center [891, 552] width 85 height 26
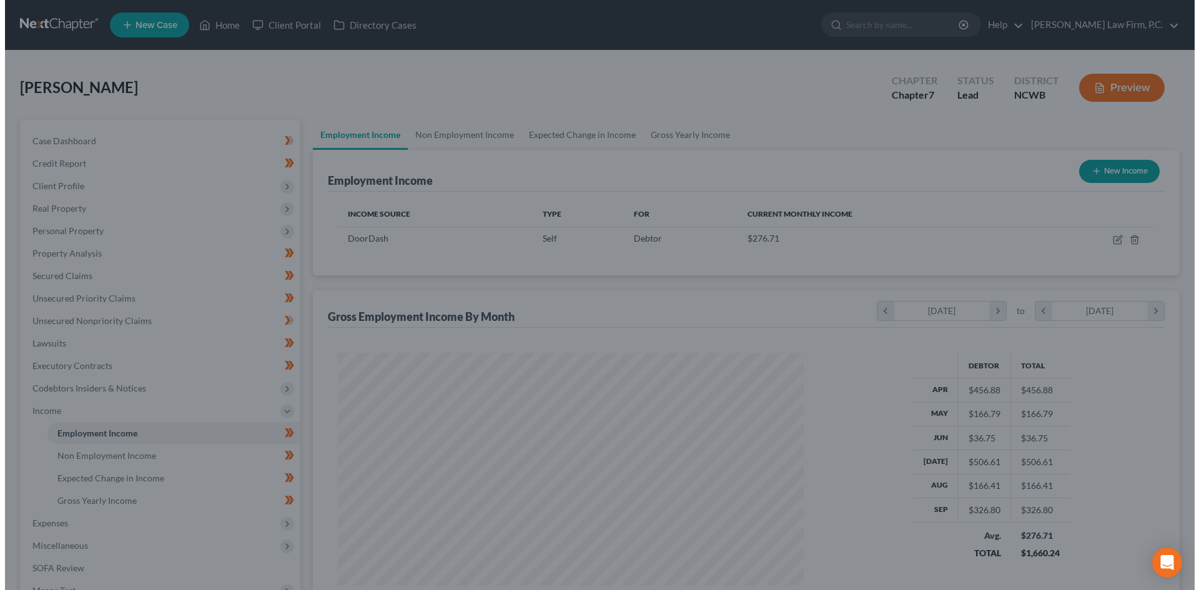
scroll to position [624091, 623833]
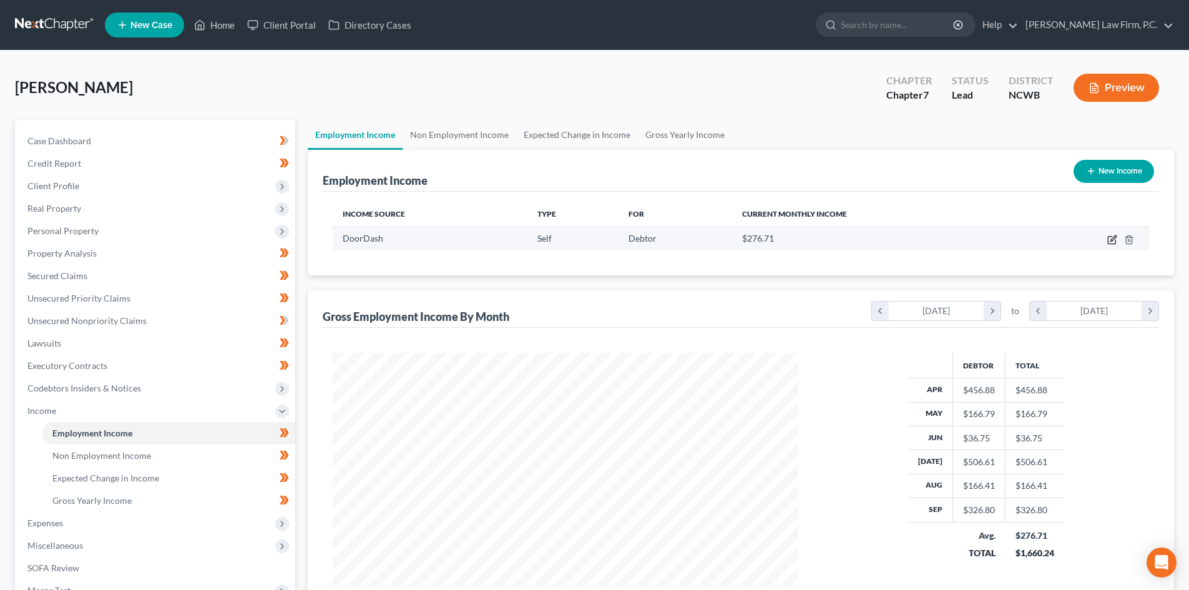
click at [1112, 240] on icon "button" at bounding box center [1114, 238] width 6 height 6
select select "1"
select select "3"
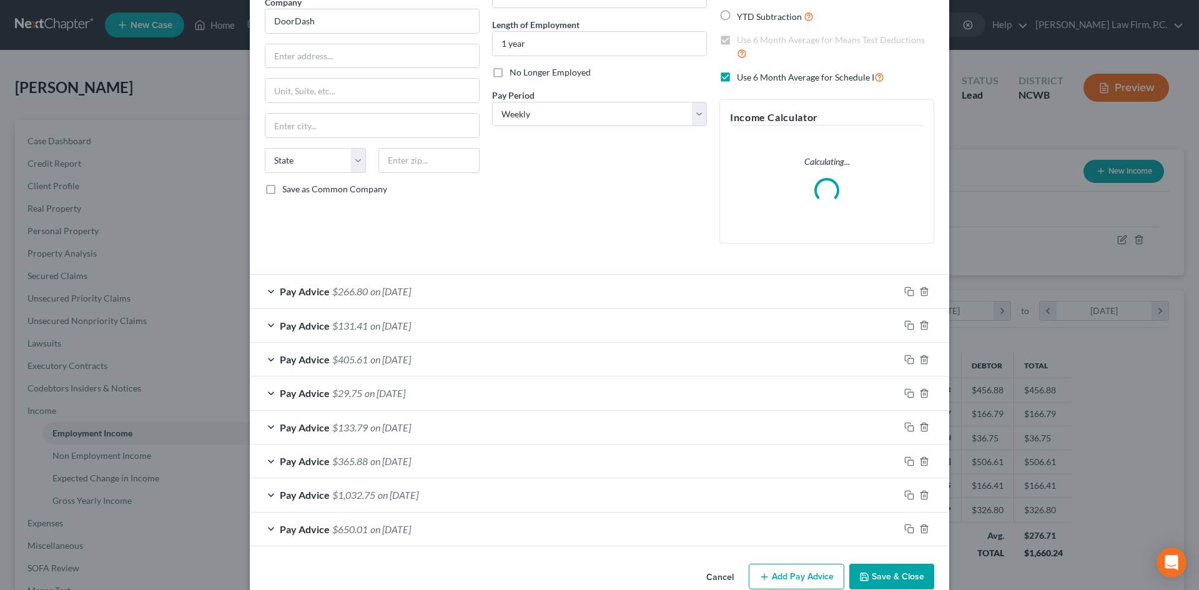
scroll to position [125, 0]
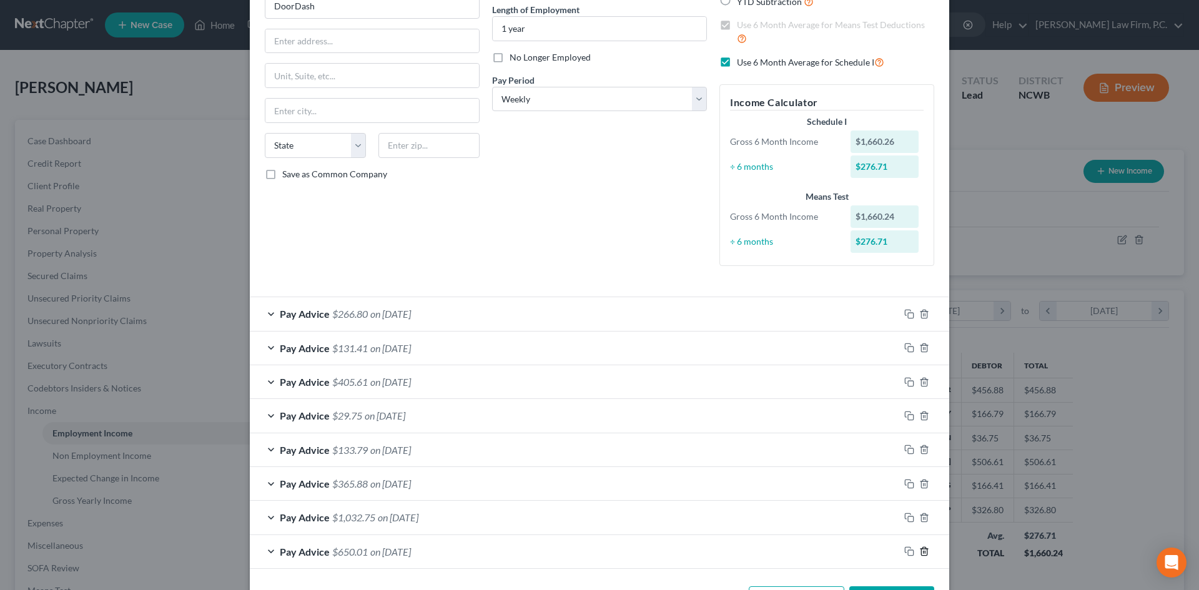
click at [919, 550] on icon "button" at bounding box center [924, 551] width 10 height 10
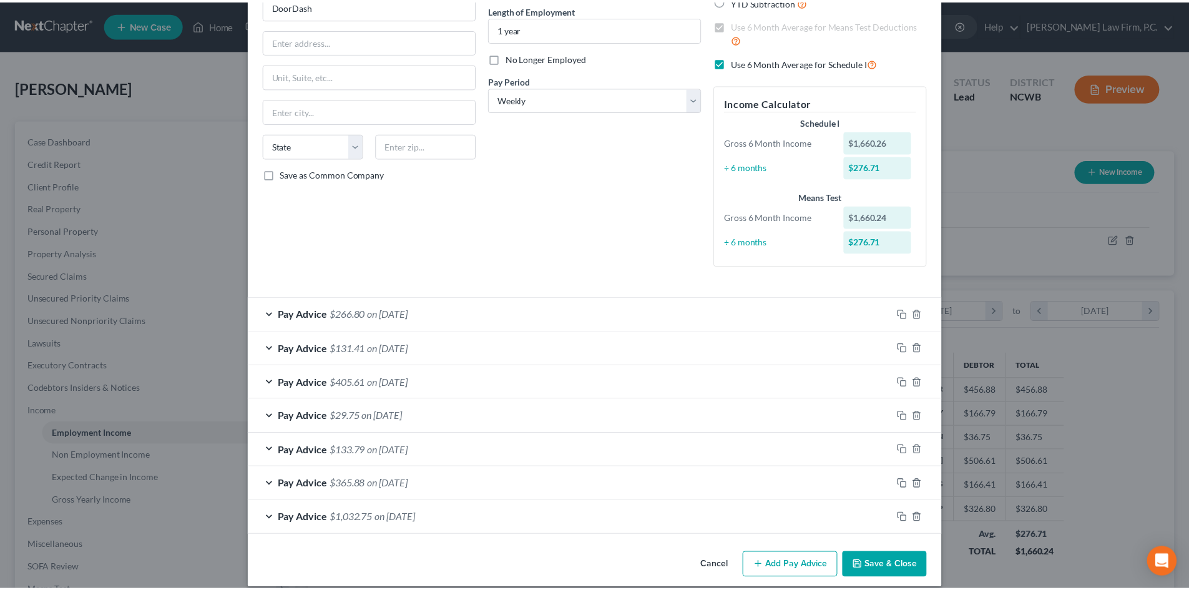
scroll to position [138, 0]
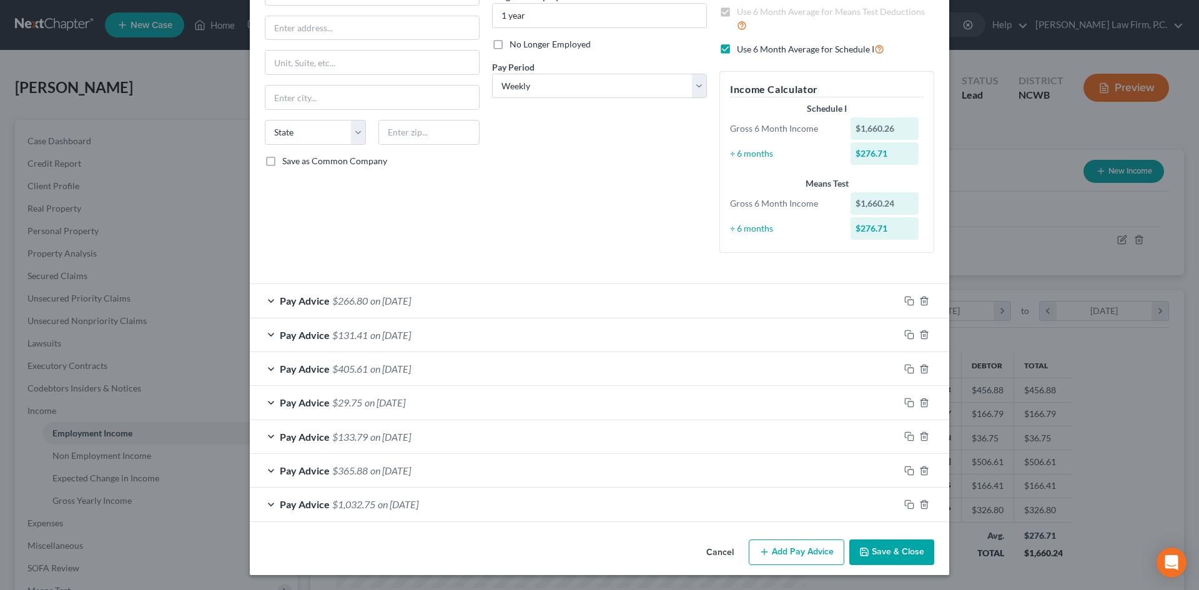
click at [890, 554] on button "Save & Close" at bounding box center [891, 552] width 85 height 26
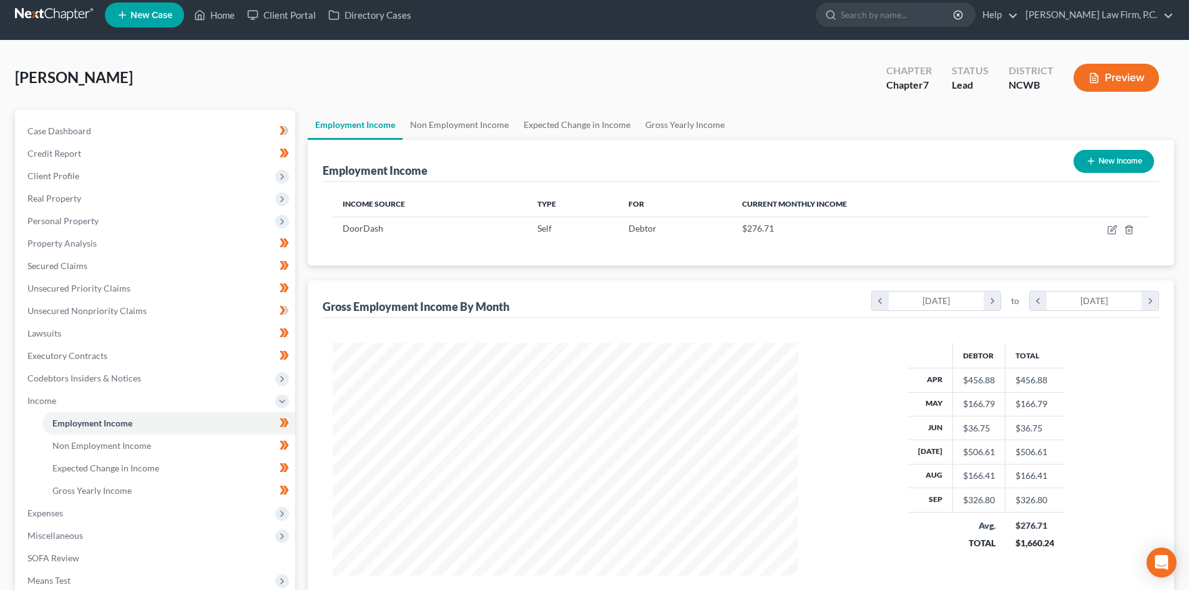
scroll to position [0, 0]
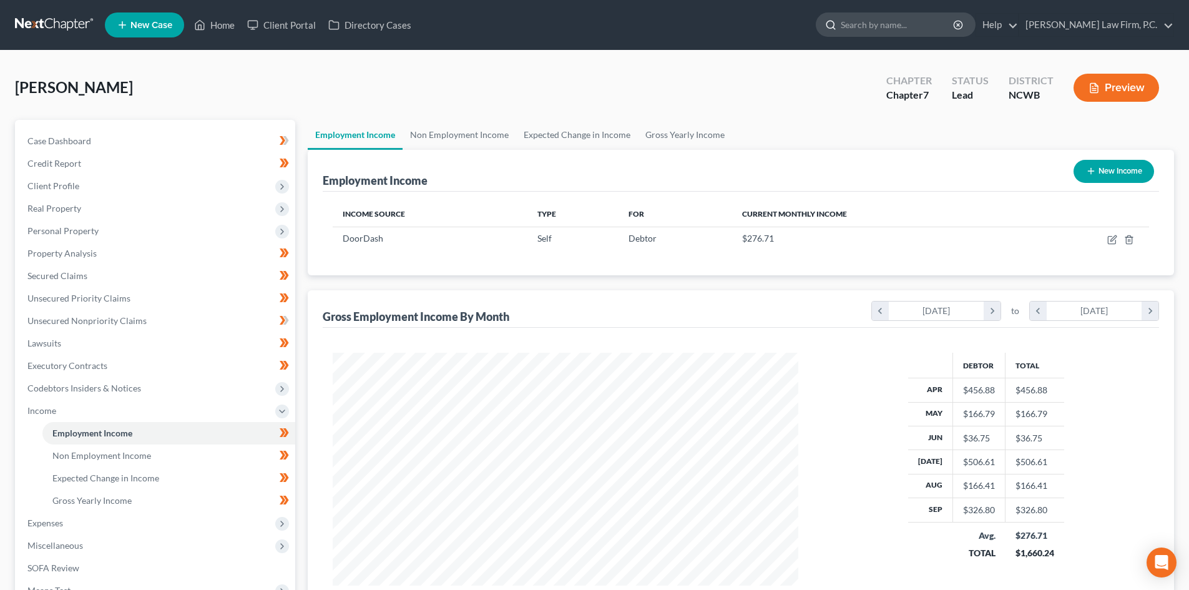
click at [917, 26] on input "search" at bounding box center [898, 24] width 114 height 23
drag, startPoint x: 947, startPoint y: 25, endPoint x: 842, endPoint y: 32, distance: 105.1
click at [842, 32] on ul "New Case Home Client Portal Directory Cases Sharon Wagner - No Result - See all…" at bounding box center [639, 25] width 1069 height 32
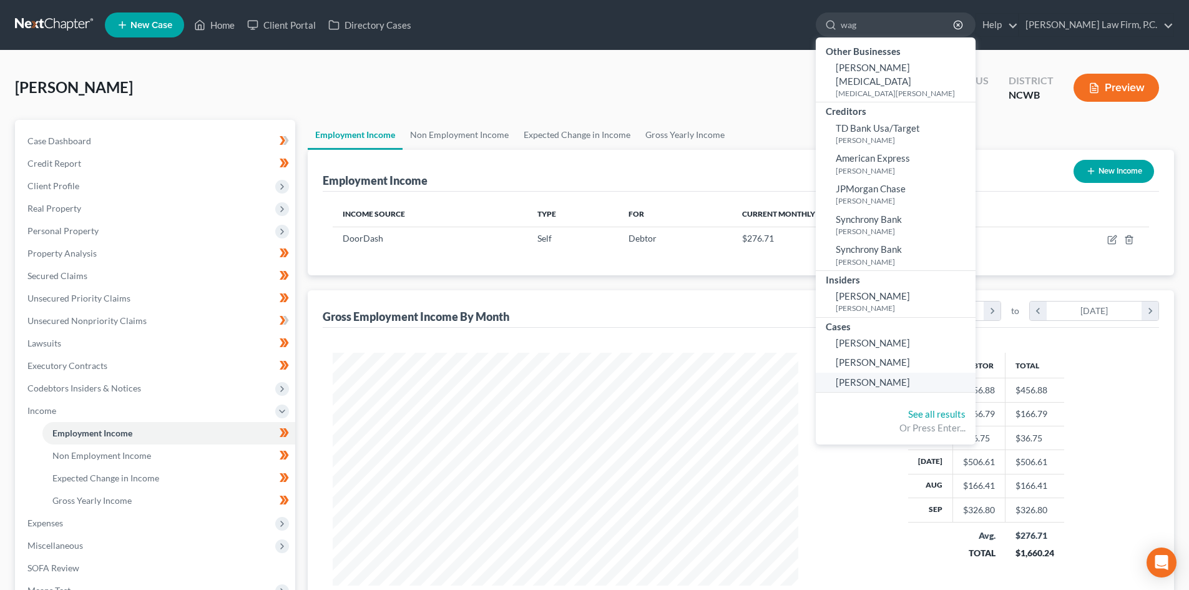
type input "wag"
click at [920, 373] on link "Wagner, Sharon" at bounding box center [896, 382] width 160 height 19
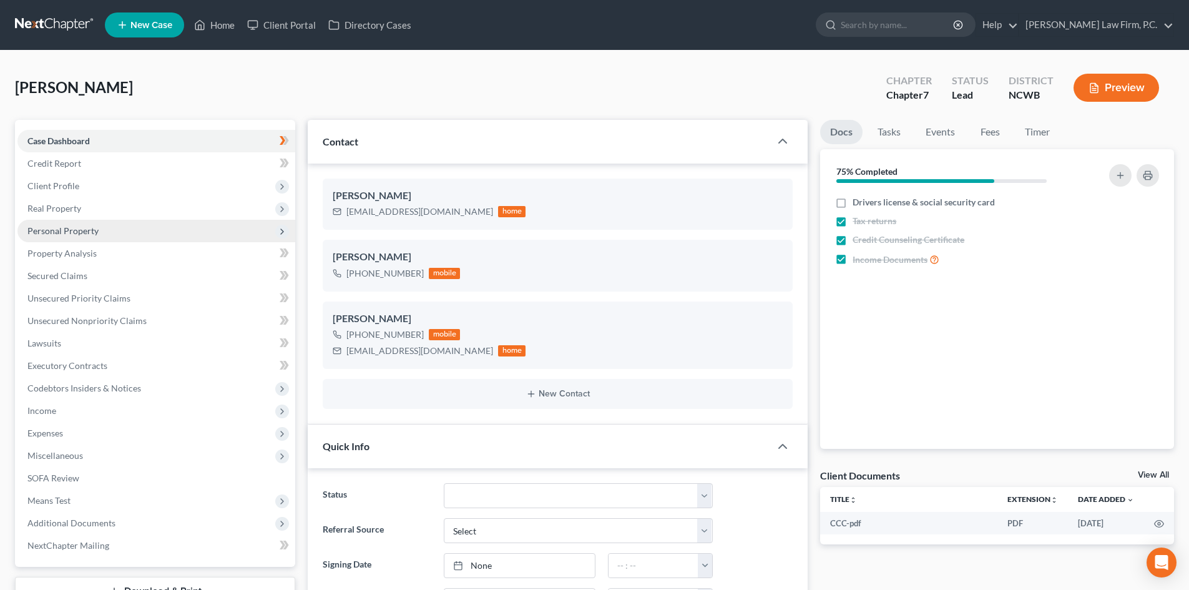
click at [79, 233] on span "Personal Property" at bounding box center [62, 230] width 71 height 11
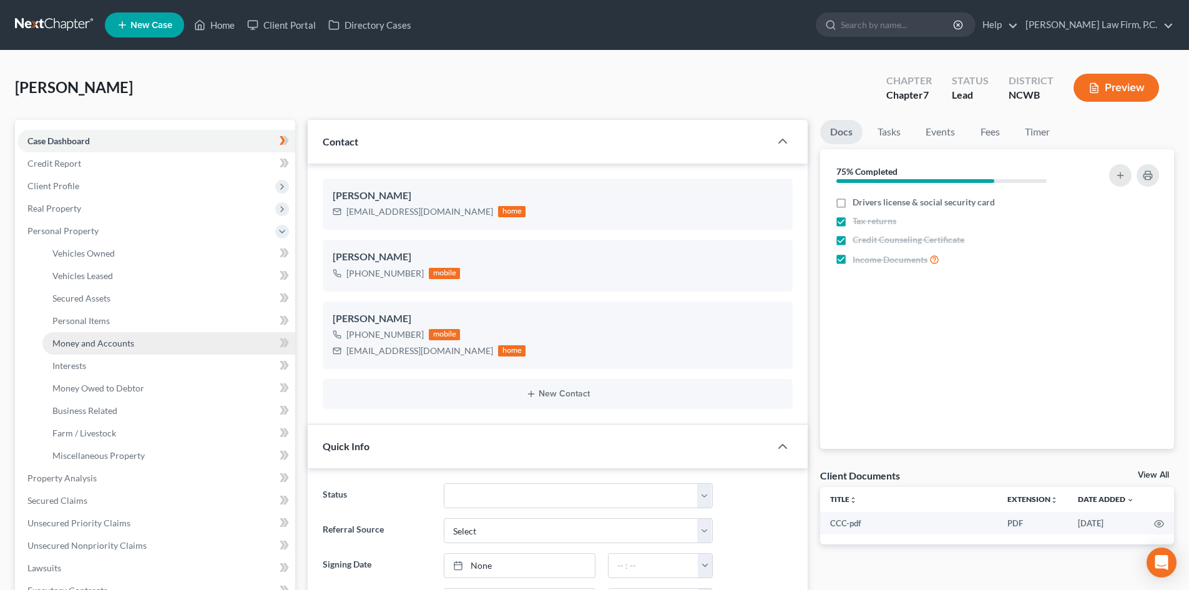
click at [104, 338] on span "Money and Accounts" at bounding box center [93, 343] width 82 height 11
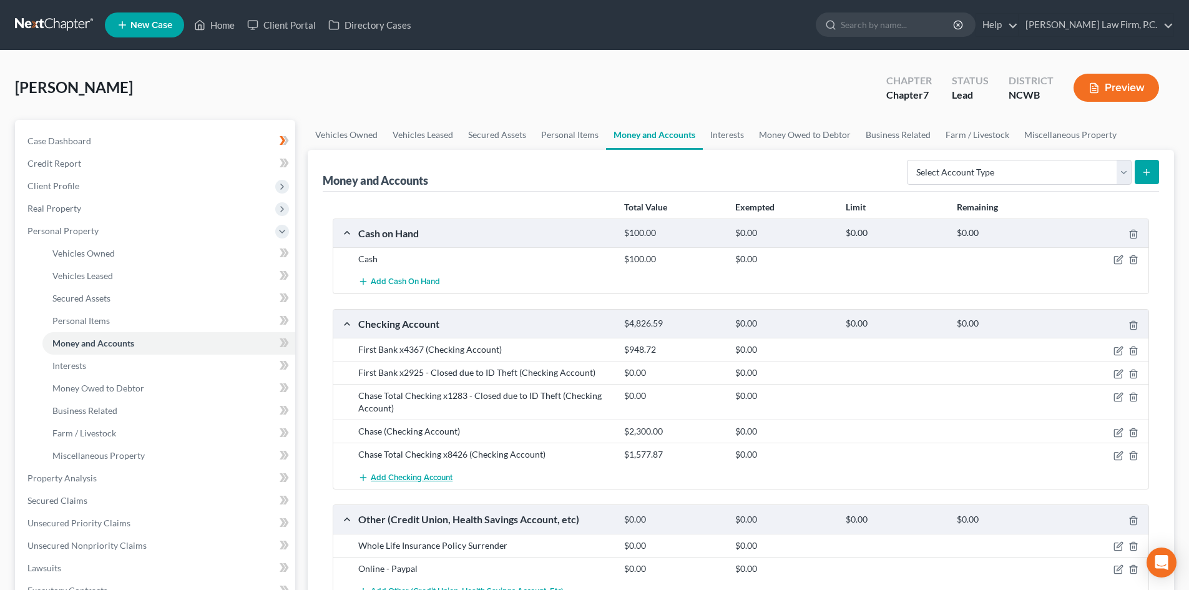
click at [426, 473] on span "Add Checking Account" at bounding box center [412, 478] width 82 height 10
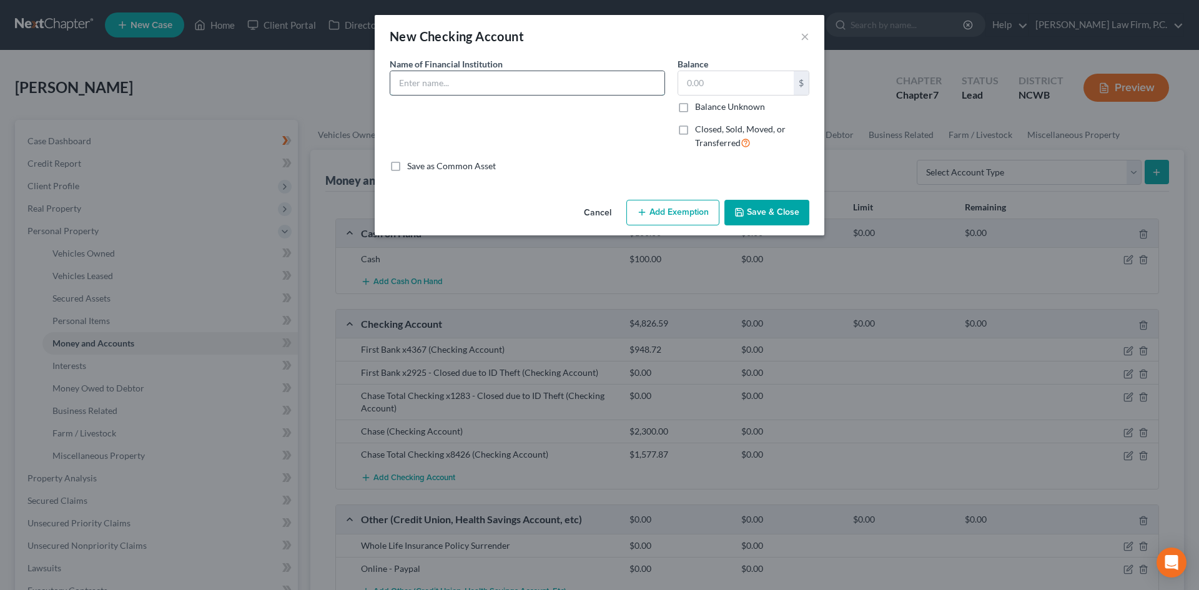
click at [422, 82] on input "text" at bounding box center [527, 83] width 274 height 24
type input "NBT Bank x4372"
click at [775, 214] on button "Save & Close" at bounding box center [766, 213] width 85 height 26
